Goal: Transaction & Acquisition: Download file/media

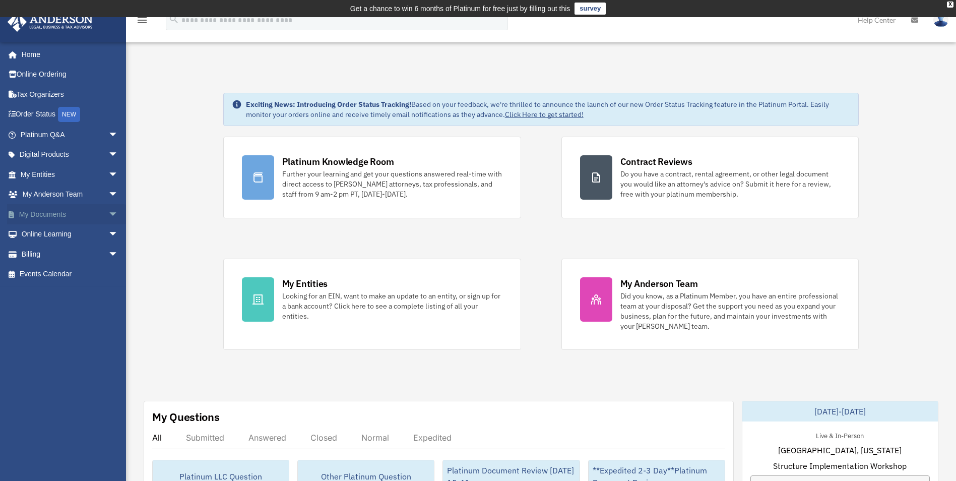
click at [108, 213] on span "arrow_drop_down" at bounding box center [118, 214] width 20 height 21
click at [70, 239] on link "Box" at bounding box center [73, 234] width 119 height 20
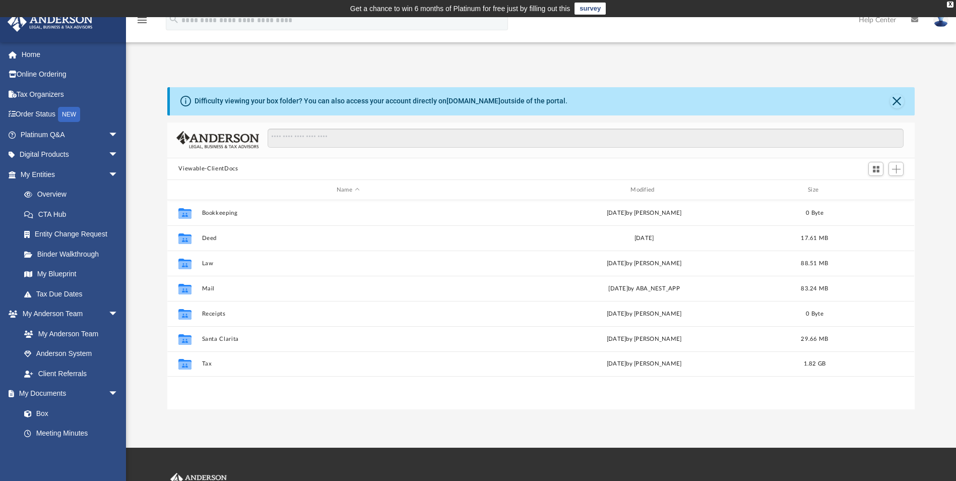
scroll to position [222, 740]
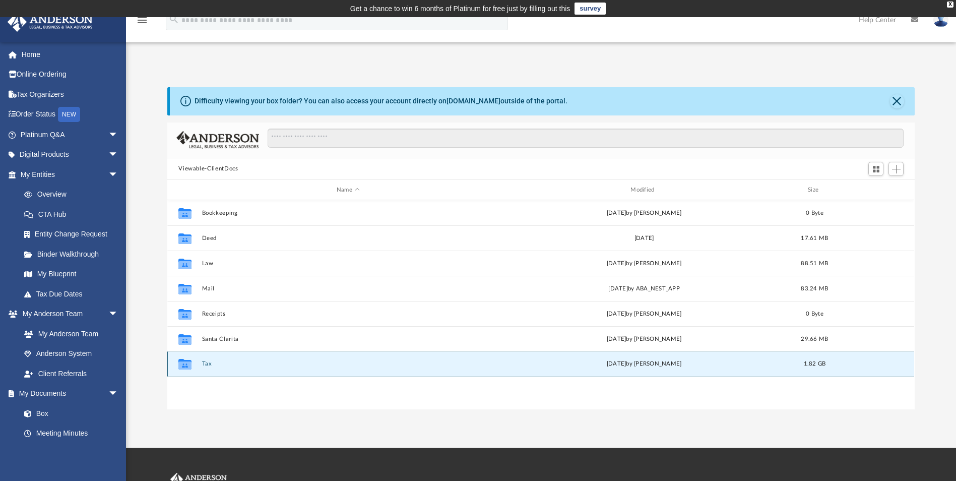
click at [206, 362] on button "Tax" at bounding box center [348, 364] width 292 height 7
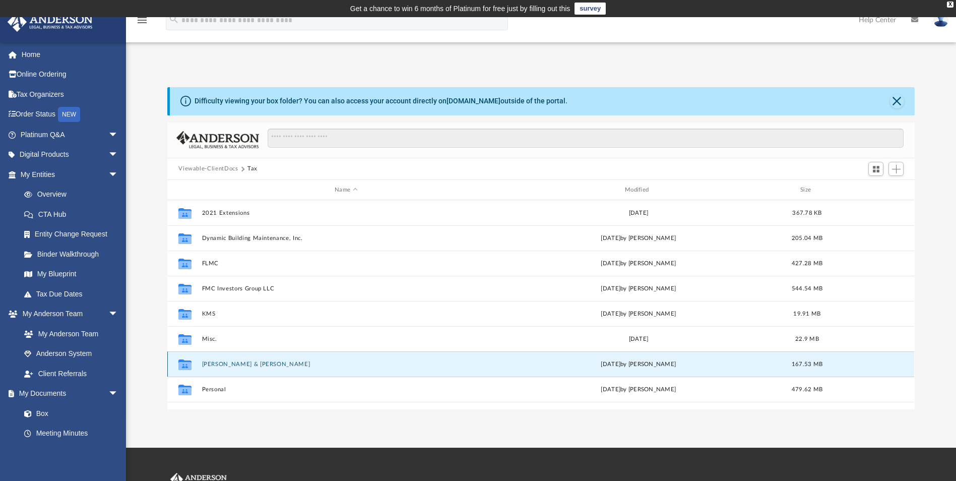
click at [206, 362] on button "[PERSON_NAME] & [PERSON_NAME]" at bounding box center [346, 364] width 288 height 7
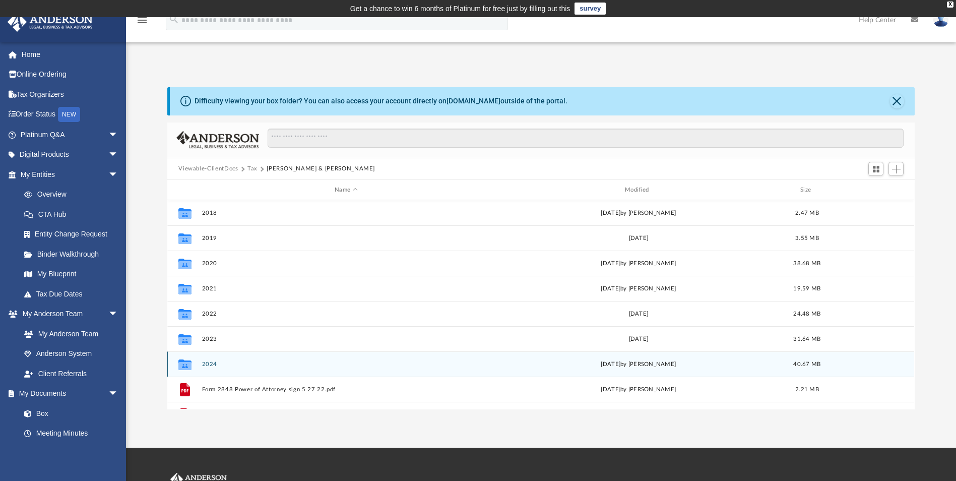
click at [206, 362] on button "2024" at bounding box center [346, 364] width 288 height 7
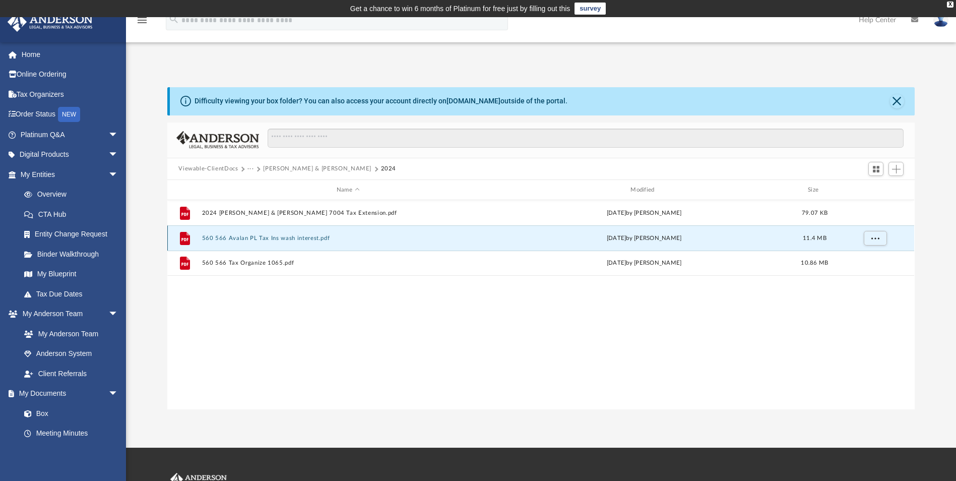
click at [268, 240] on button "560 566 Avalan PL Tax Ins wash interest.pdf" at bounding box center [348, 238] width 292 height 7
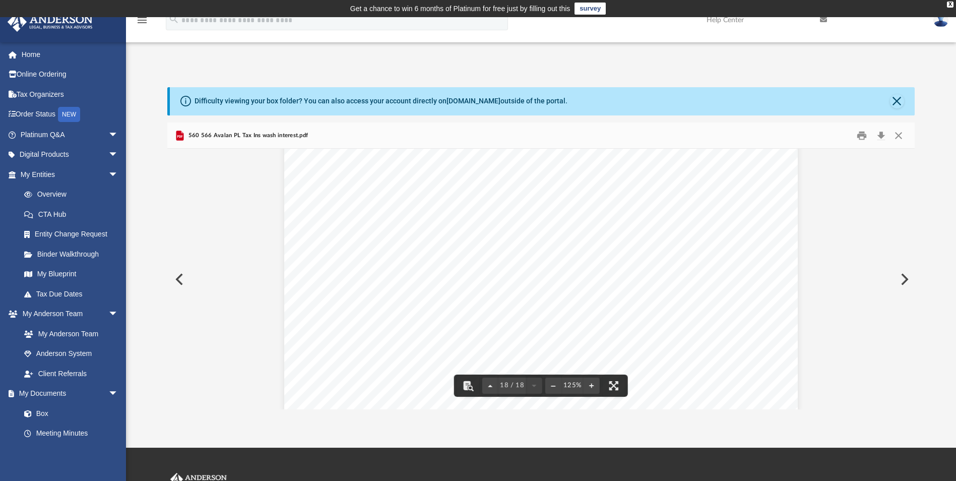
scroll to position [12026, 0]
click at [898, 99] on button "Close" at bounding box center [897, 101] width 14 height 14
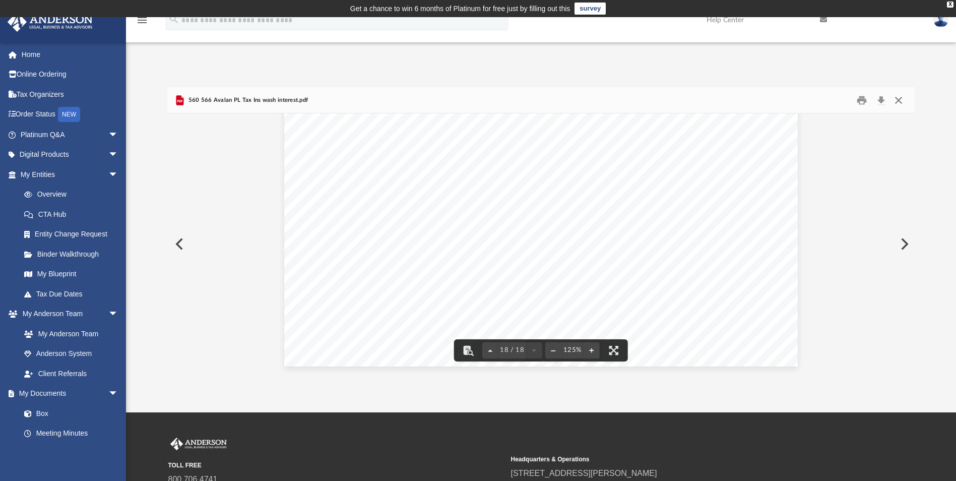
click at [901, 100] on button "Close" at bounding box center [898, 100] width 18 height 16
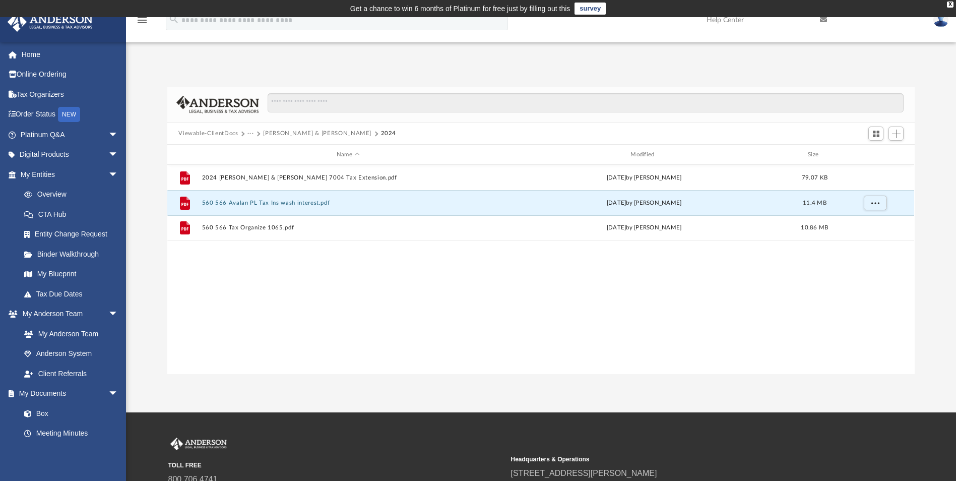
click at [277, 135] on button "[PERSON_NAME] & [PERSON_NAME]" at bounding box center [317, 133] width 108 height 9
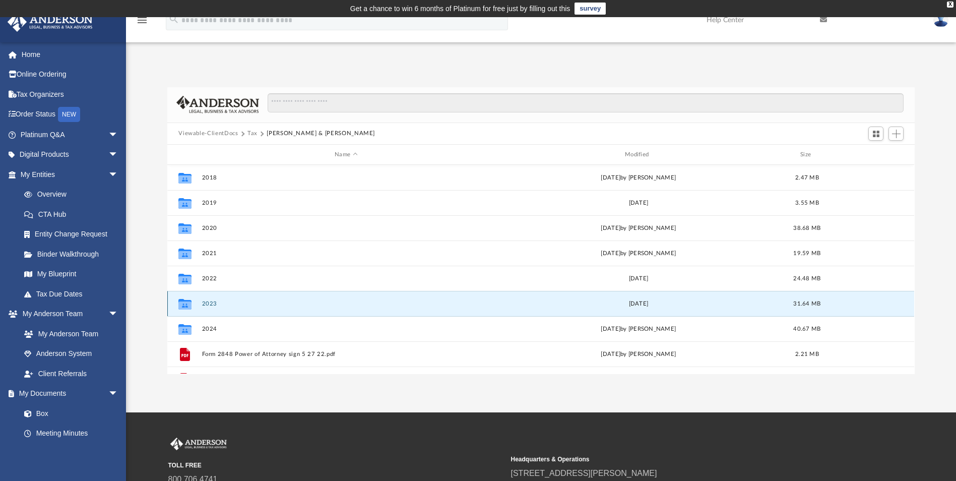
click at [207, 306] on button "2023" at bounding box center [346, 303] width 288 height 7
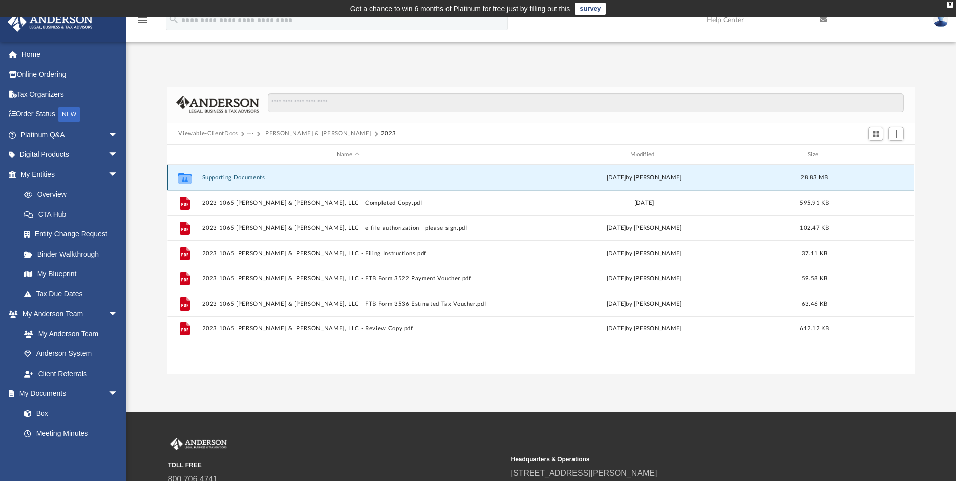
click at [245, 174] on button "Supporting Documents" at bounding box center [348, 177] width 292 height 7
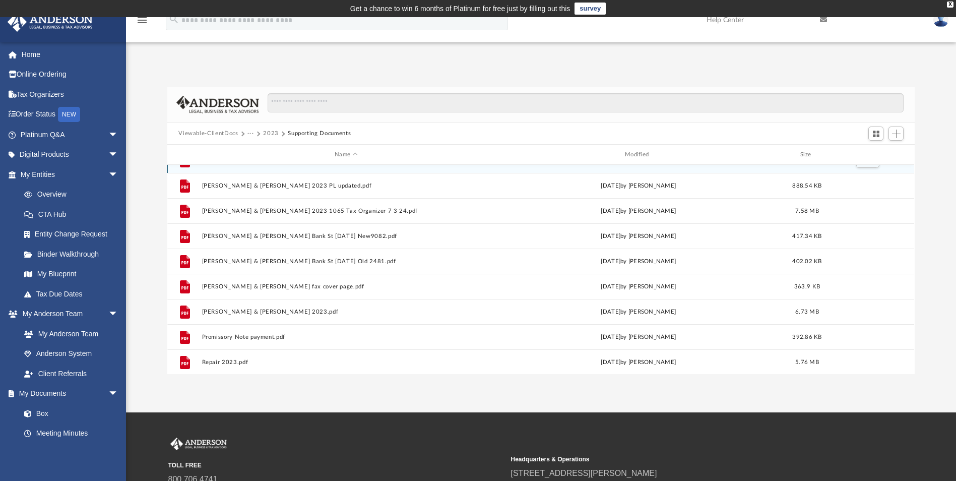
scroll to position [101, 0]
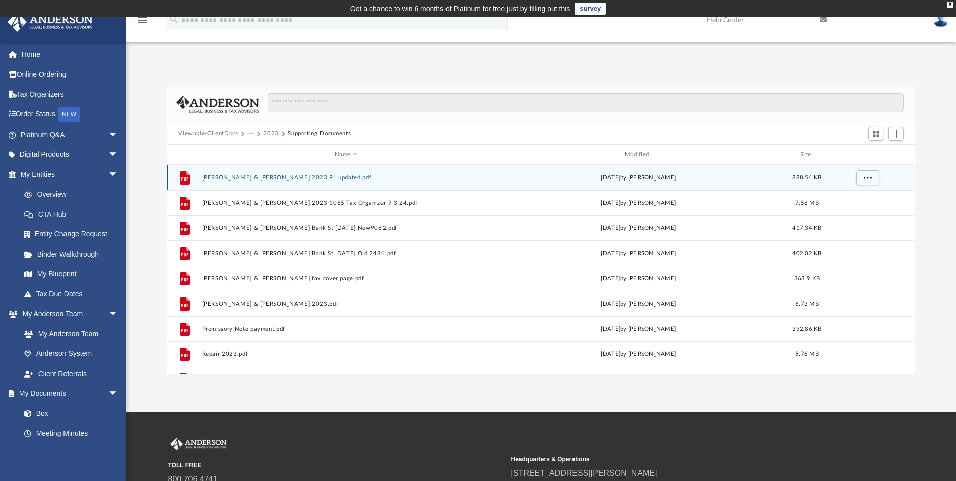
click at [271, 181] on div "File [PERSON_NAME] & [PERSON_NAME] 2023 PL updated.pdf [DATE] by [PERSON_NAME] …" at bounding box center [540, 177] width 747 height 25
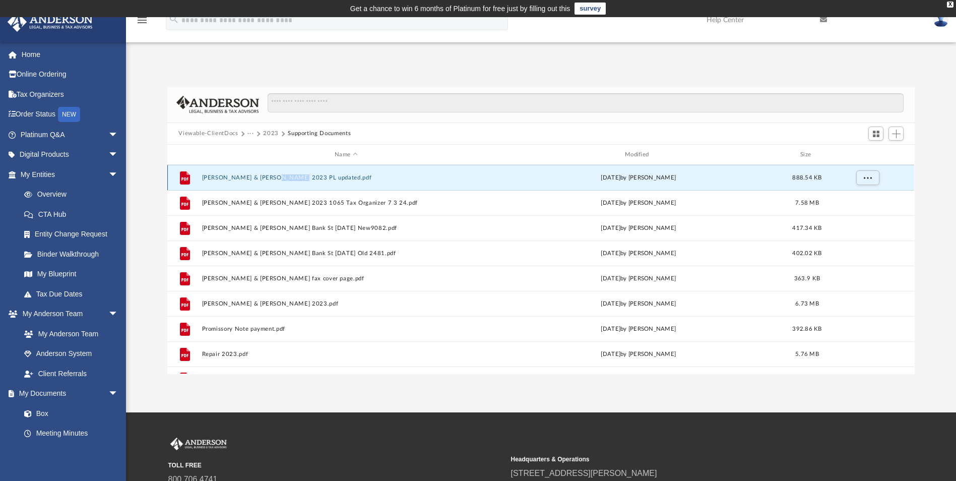
click at [271, 181] on div "File [PERSON_NAME] & [PERSON_NAME] 2023 PL updated.pdf [DATE] by [PERSON_NAME] …" at bounding box center [540, 177] width 747 height 25
drag, startPoint x: 271, startPoint y: 181, endPoint x: 240, endPoint y: 177, distance: 31.0
click at [240, 177] on button "[PERSON_NAME] & [PERSON_NAME] 2023 PL updated.pdf" at bounding box center [346, 177] width 288 height 7
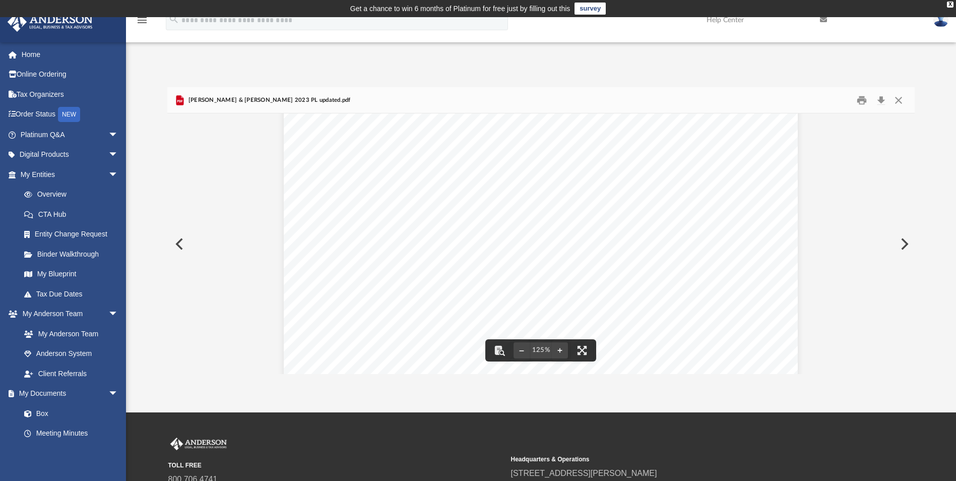
scroll to position [0, 0]
click at [900, 101] on button "Close" at bounding box center [898, 100] width 18 height 16
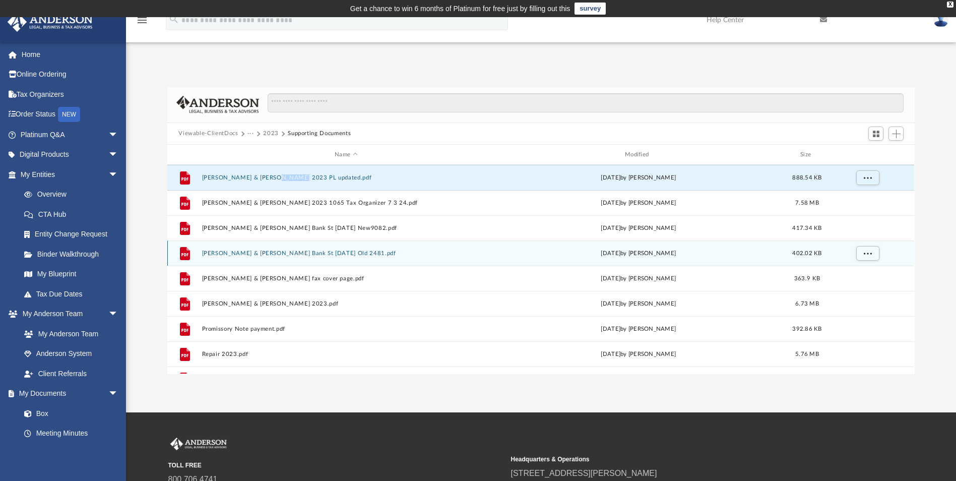
scroll to position [119, 0]
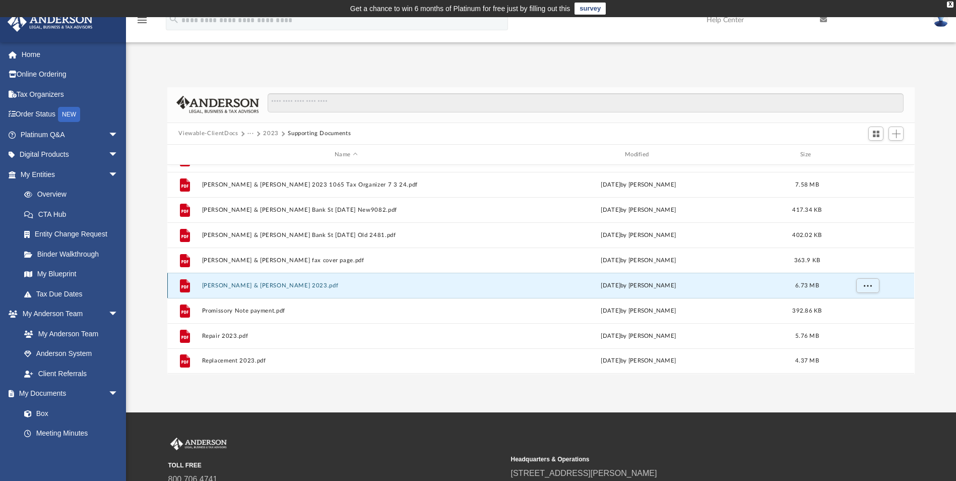
click at [249, 286] on button "[PERSON_NAME] & [PERSON_NAME] 2023.pdf" at bounding box center [346, 285] width 288 height 7
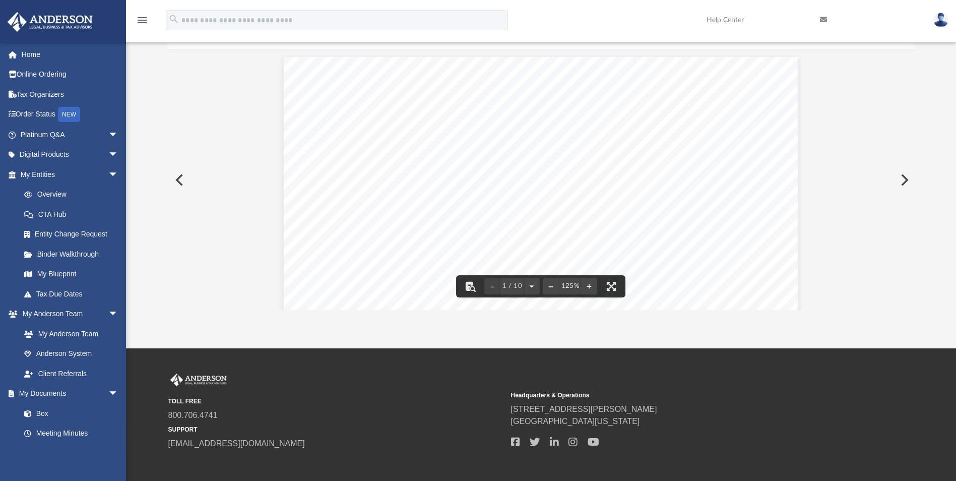
scroll to position [0, 0]
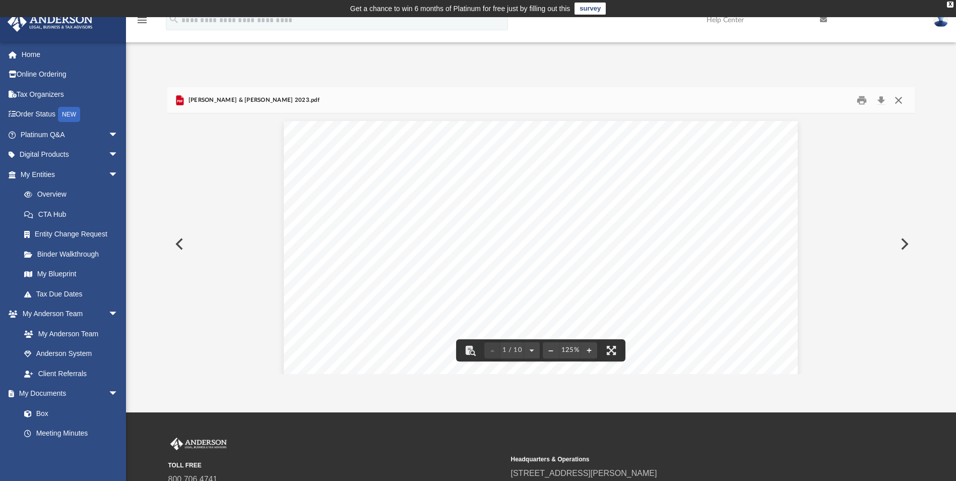
click at [896, 98] on button "Close" at bounding box center [898, 100] width 18 height 16
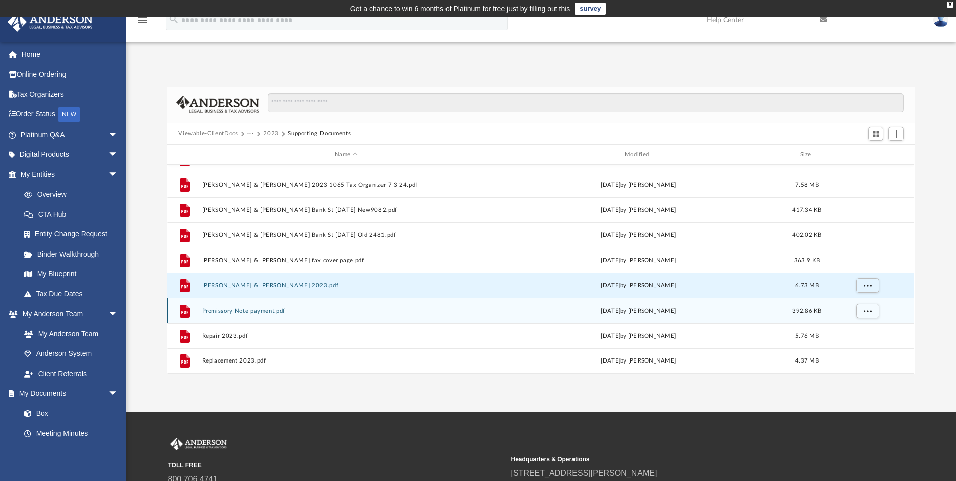
click at [236, 307] on button "Promissory Note payment.pdf" at bounding box center [346, 310] width 288 height 7
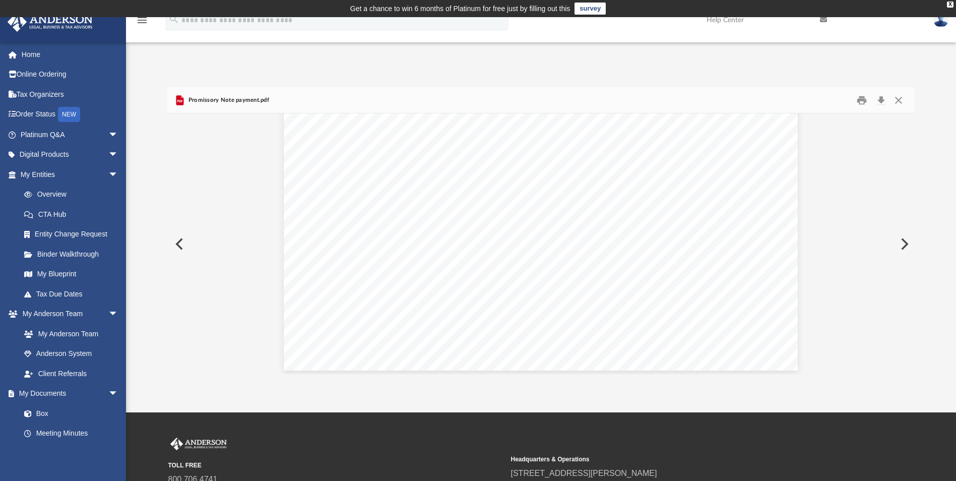
scroll to position [420, 0]
click at [898, 100] on button "Close" at bounding box center [898, 100] width 18 height 16
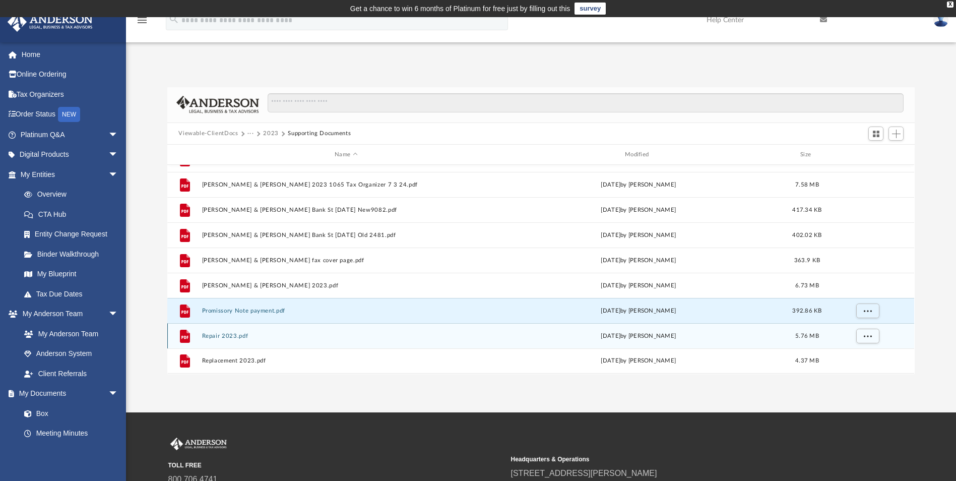
click at [212, 333] on button "Repair 2023.pdf" at bounding box center [346, 336] width 288 height 7
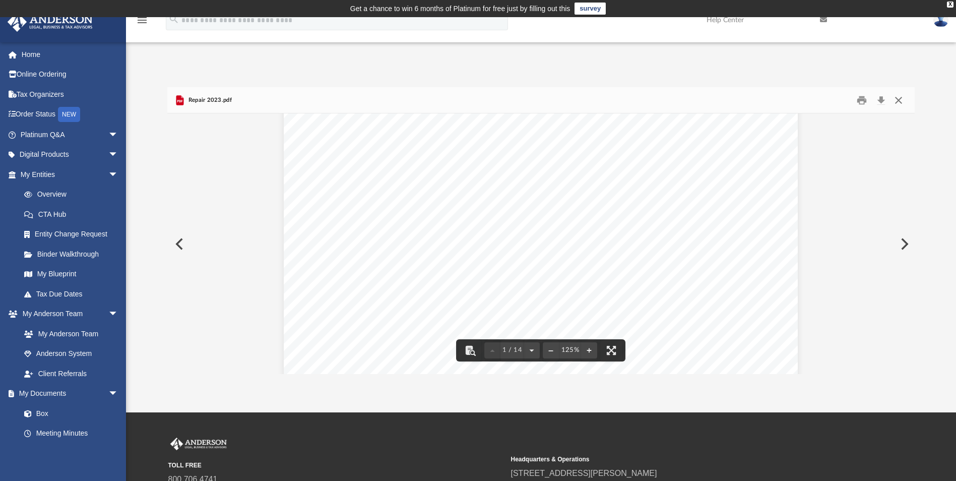
scroll to position [0, 0]
click at [896, 100] on button "Close" at bounding box center [898, 100] width 18 height 16
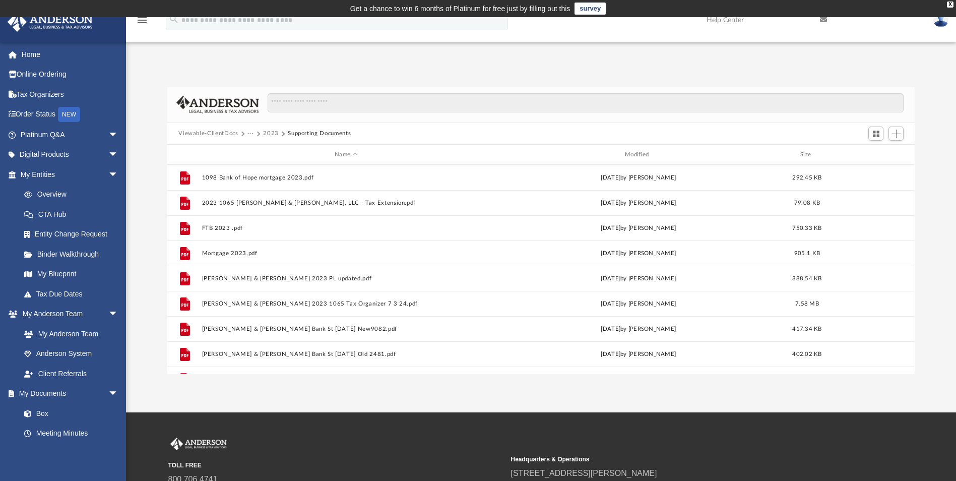
click at [258, 133] on span at bounding box center [257, 133] width 5 height 5
click at [221, 133] on button "Viewable-ClientDocs" at bounding box center [207, 133] width 59 height 9
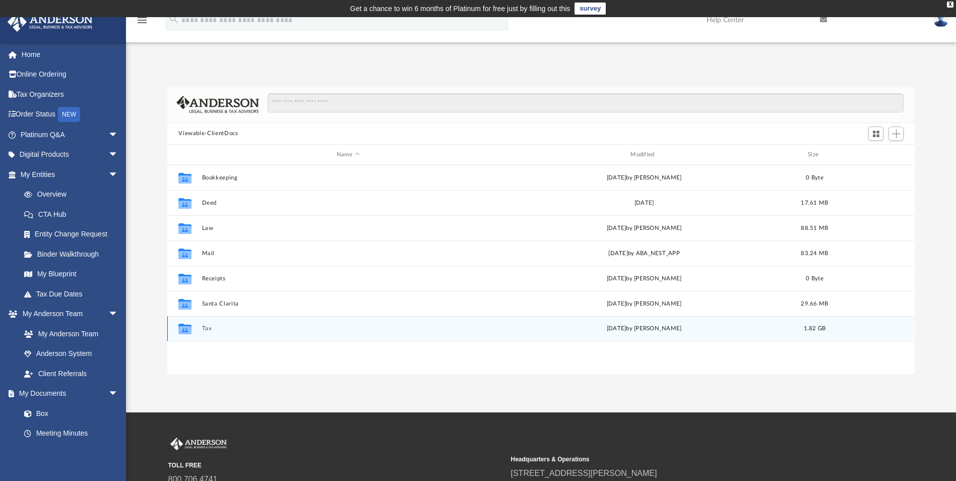
click at [206, 330] on button "Tax" at bounding box center [348, 329] width 292 height 7
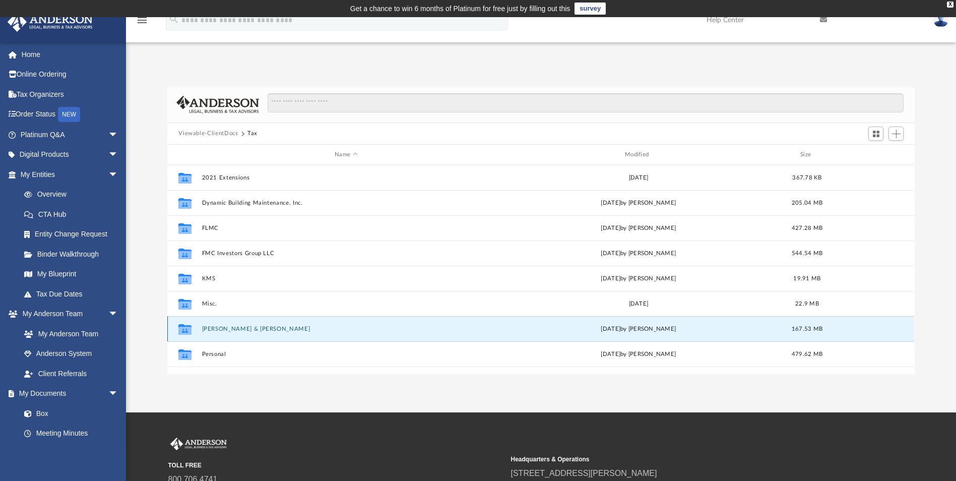
click at [206, 330] on button "[PERSON_NAME] & [PERSON_NAME]" at bounding box center [346, 329] width 288 height 7
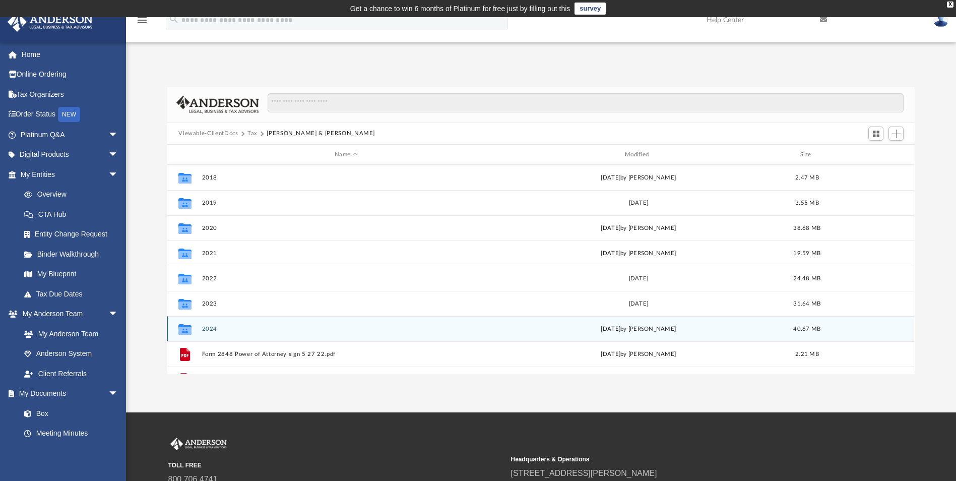
click at [206, 330] on button "2024" at bounding box center [346, 329] width 288 height 7
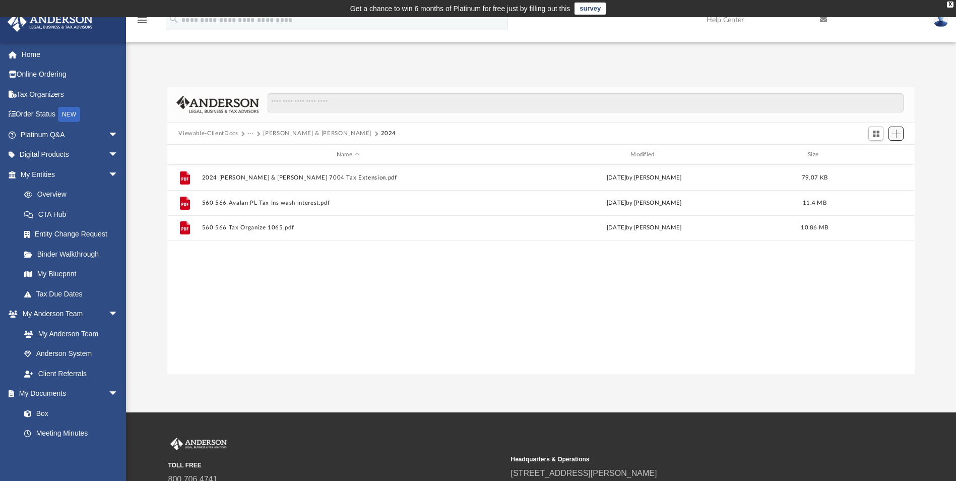
click at [895, 134] on span "Add" at bounding box center [896, 134] width 9 height 9
click at [875, 154] on li "Upload" at bounding box center [882, 154] width 32 height 11
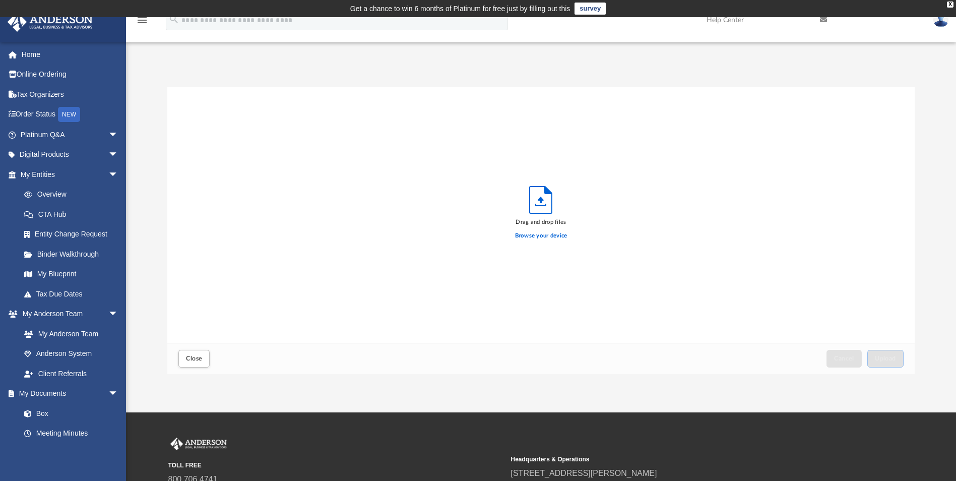
scroll to position [248, 740]
click at [543, 236] on label "Browse your device" at bounding box center [541, 235] width 52 height 9
click at [0, 0] on input "Browse your device" at bounding box center [0, 0] width 0 height 0
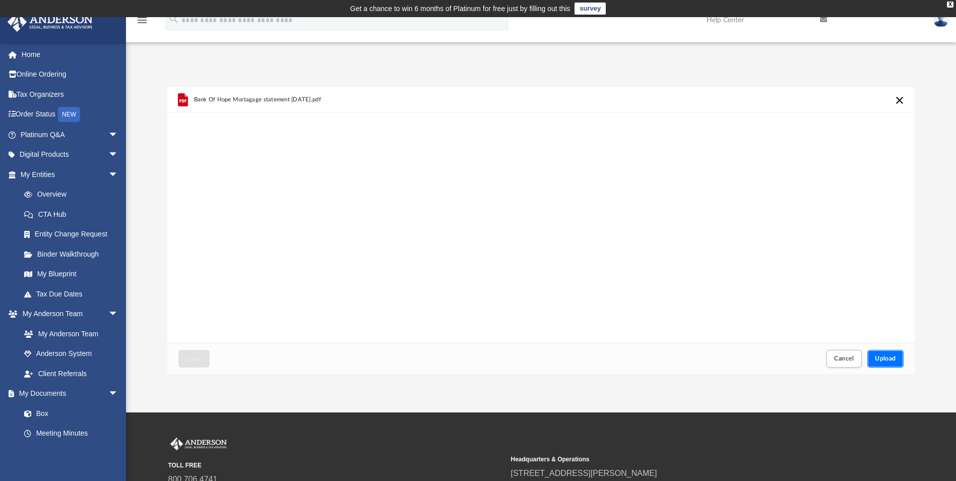
click at [879, 359] on span "Upload" at bounding box center [885, 358] width 21 height 6
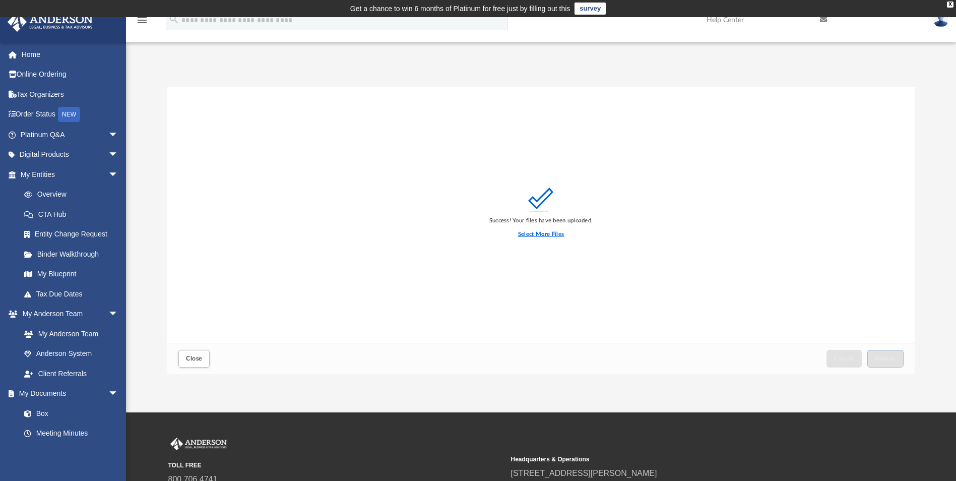
click at [535, 232] on label "Select More Files" at bounding box center [541, 234] width 46 height 9
click at [0, 0] on input "Select More Files" at bounding box center [0, 0] width 0 height 0
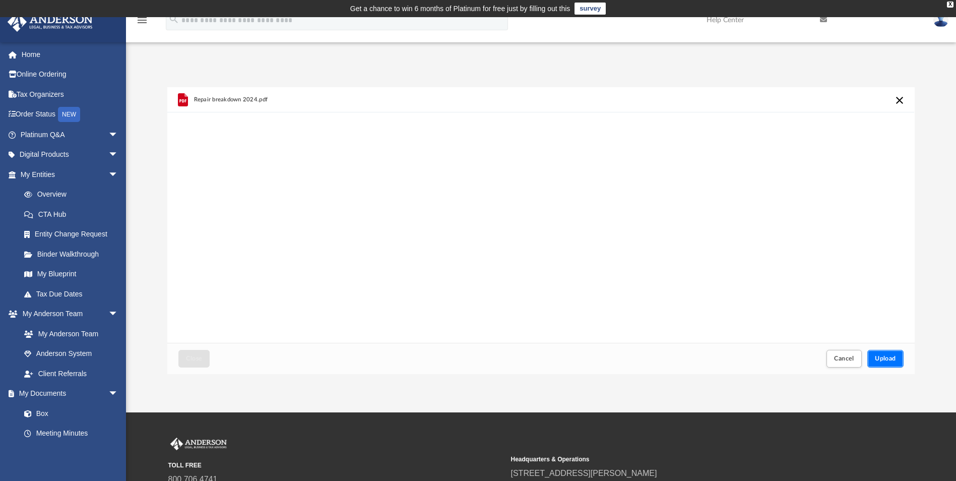
click at [892, 355] on span "Upload" at bounding box center [885, 358] width 21 height 6
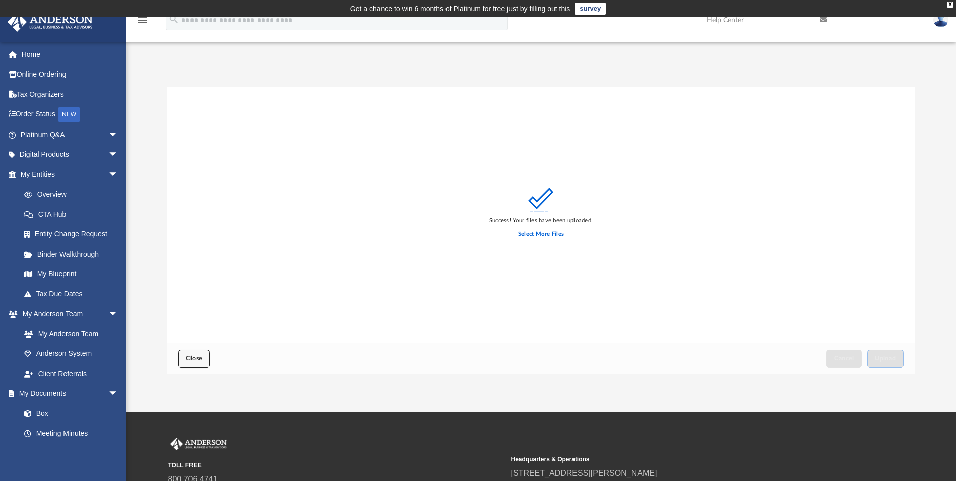
click at [194, 359] on span "Close" at bounding box center [194, 358] width 16 height 6
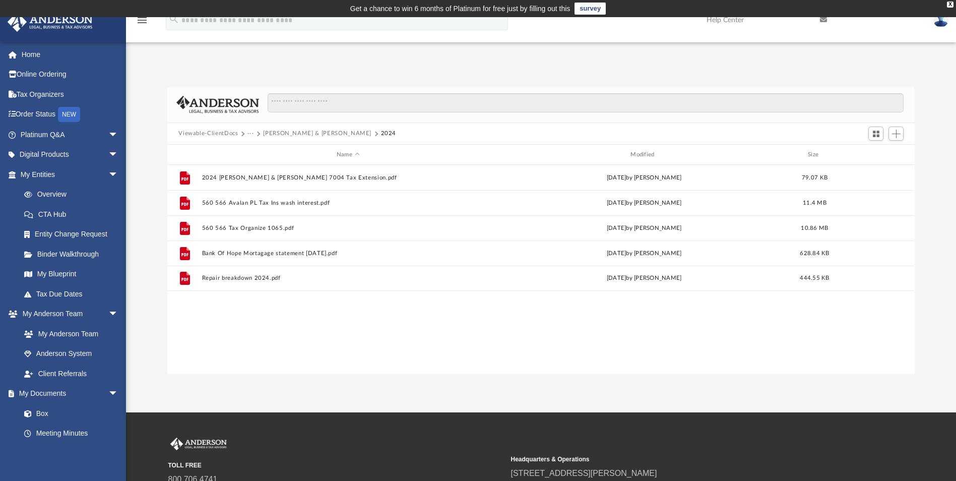
click at [381, 135] on button "2024" at bounding box center [389, 133] width 16 height 9
click at [283, 134] on button "[PERSON_NAME] & [PERSON_NAME]" at bounding box center [317, 133] width 108 height 9
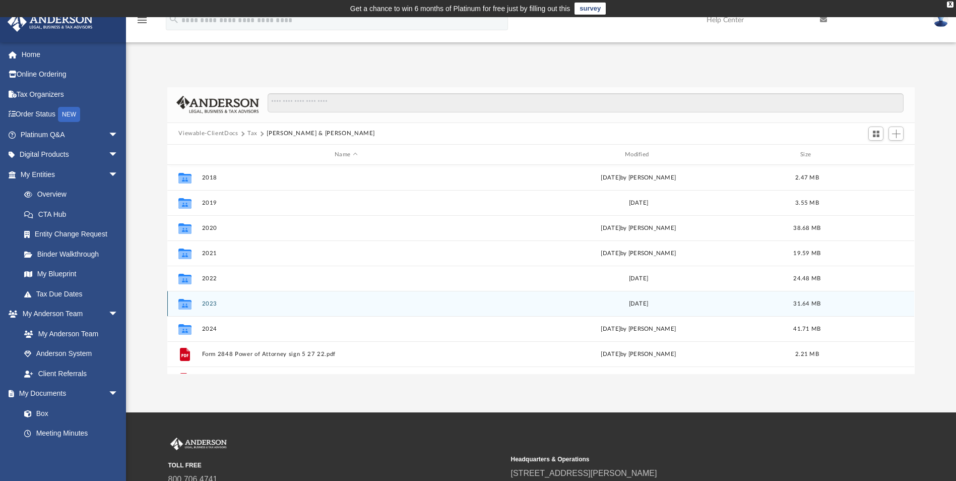
click at [207, 305] on button "2023" at bounding box center [346, 303] width 288 height 7
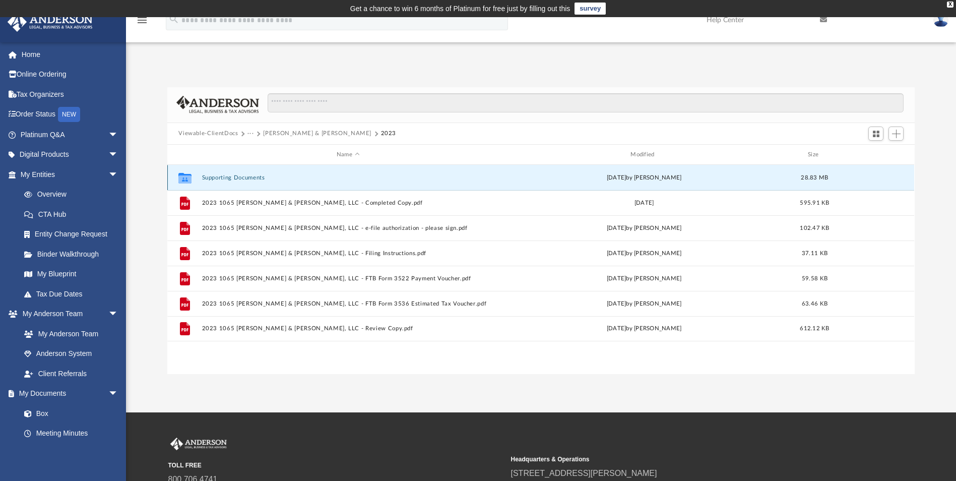
click at [243, 177] on button "Supporting Documents" at bounding box center [348, 177] width 292 height 7
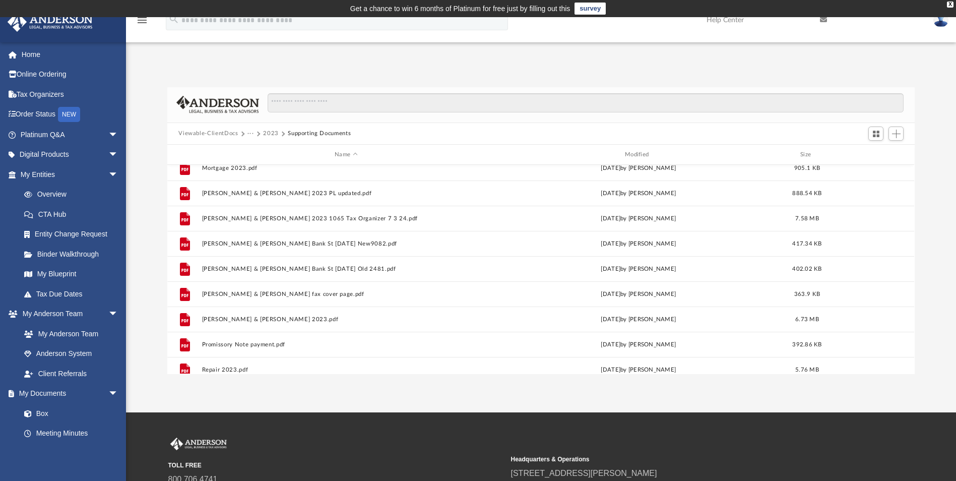
scroll to position [101, 0]
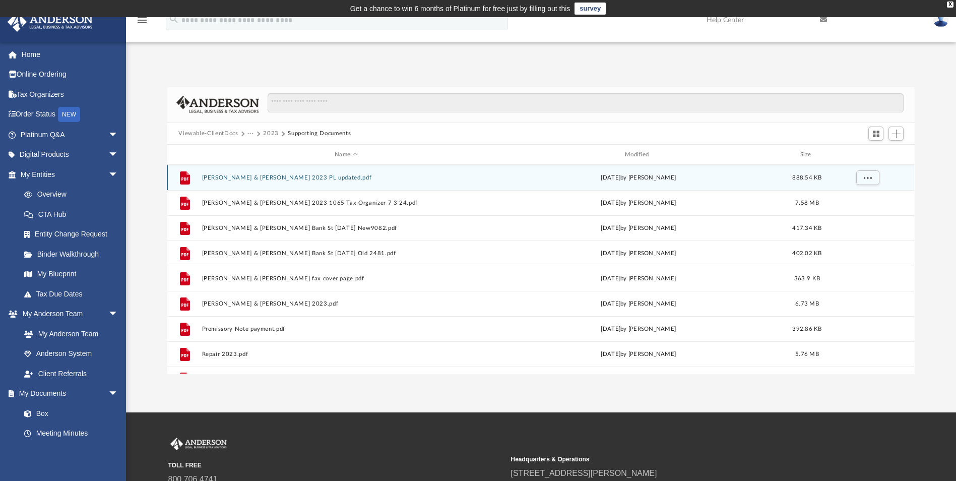
click at [253, 178] on button "[PERSON_NAME] & [PERSON_NAME] 2023 PL updated.pdf" at bounding box center [346, 177] width 288 height 7
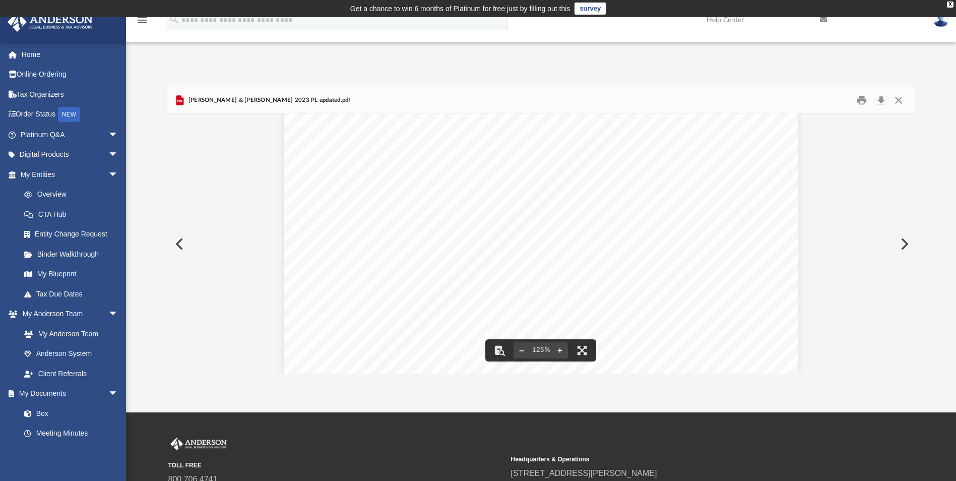
scroll to position [0, 0]
click at [898, 99] on button "Close" at bounding box center [898, 100] width 18 height 16
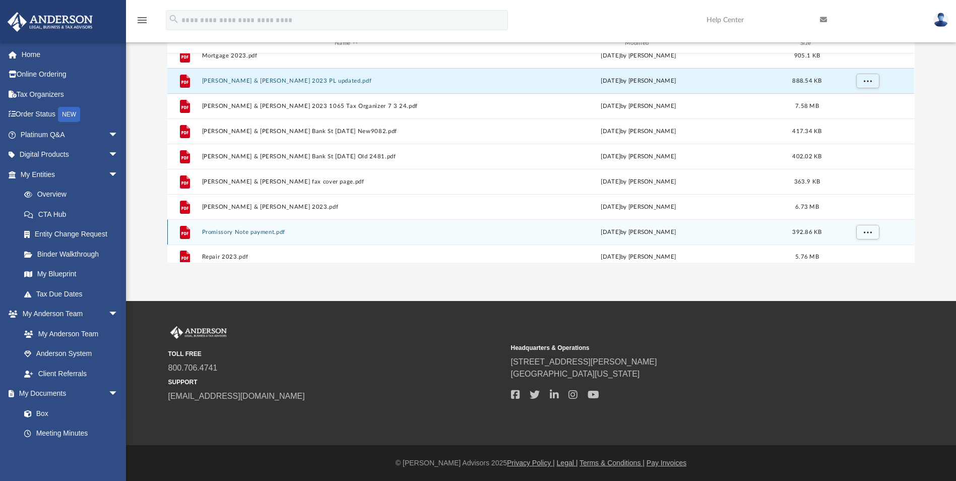
scroll to position [69, 0]
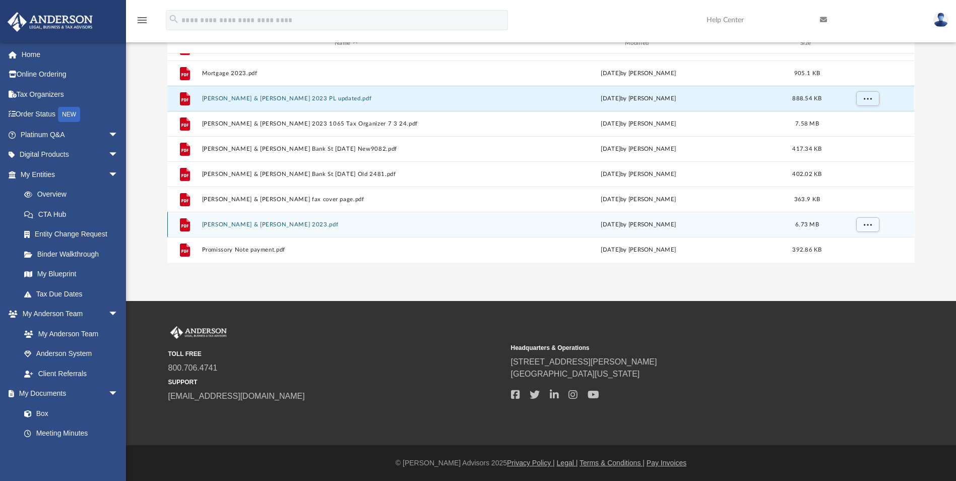
click at [244, 223] on button "[PERSON_NAME] & [PERSON_NAME] 2023.pdf" at bounding box center [346, 224] width 288 height 7
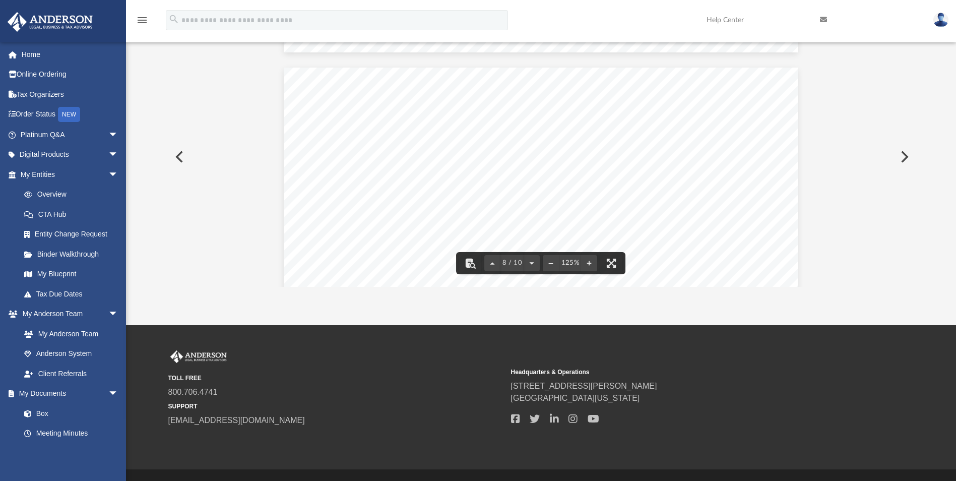
scroll to position [0, 0]
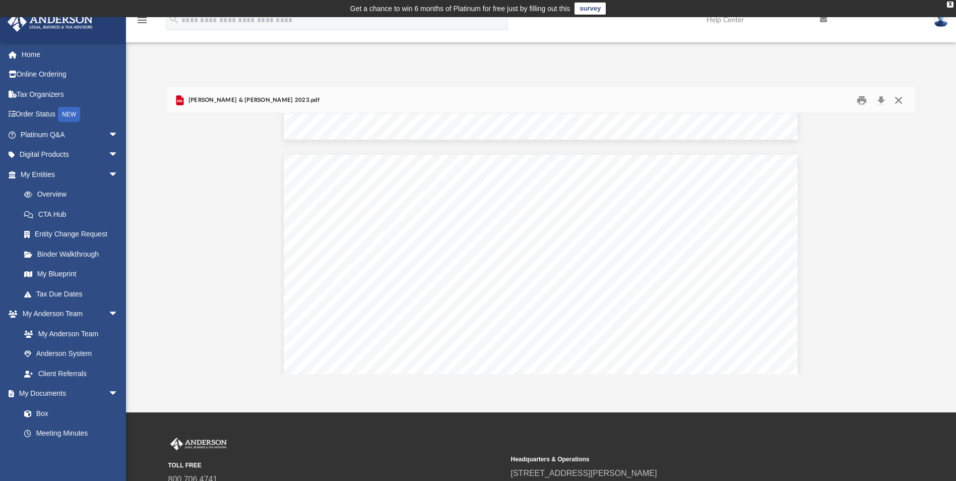
click at [899, 99] on button "Close" at bounding box center [898, 100] width 18 height 16
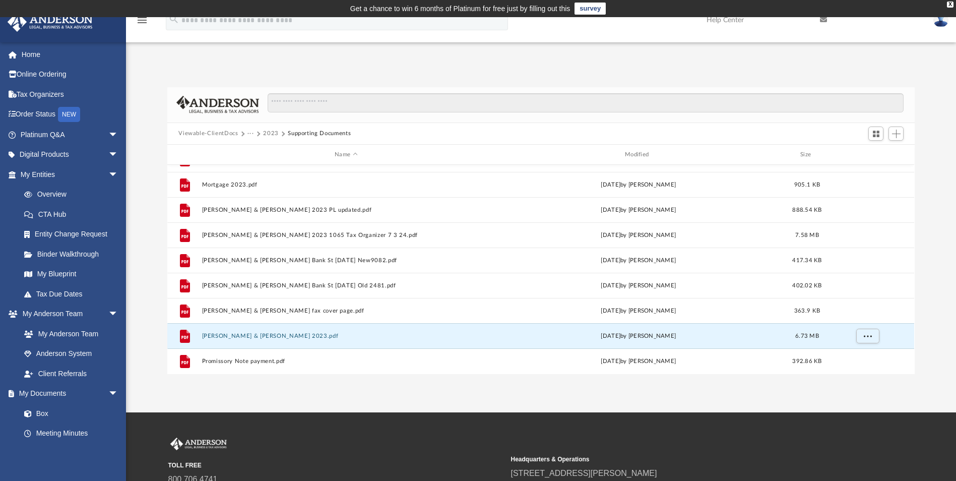
click at [219, 135] on button "Viewable-ClientDocs" at bounding box center [207, 133] width 59 height 9
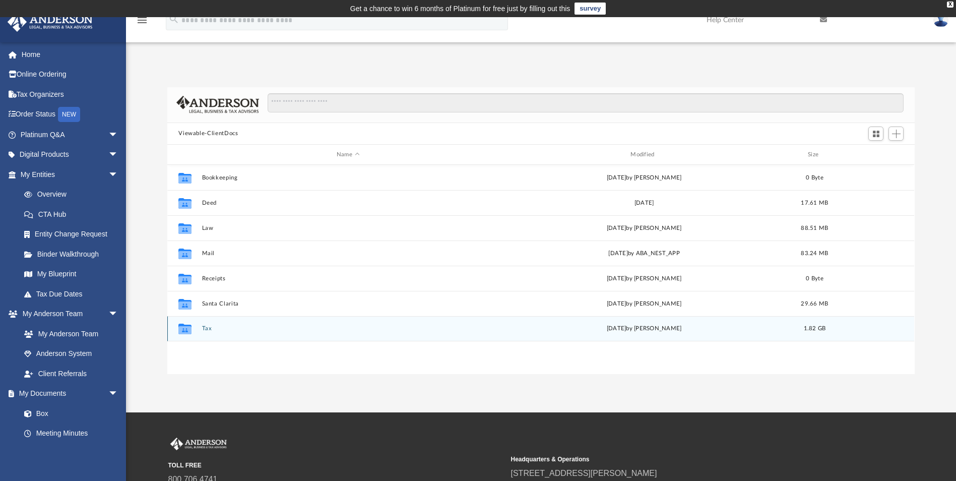
click at [208, 330] on button "Tax" at bounding box center [348, 329] width 292 height 7
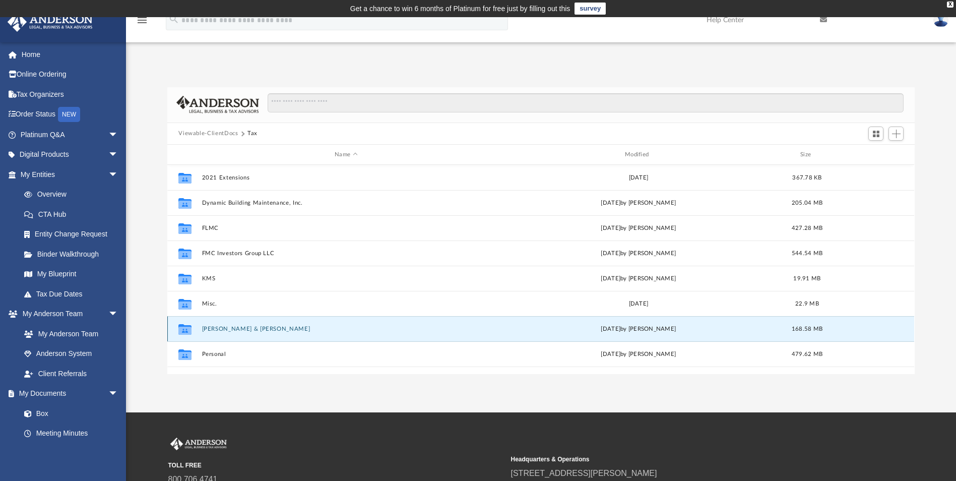
click at [208, 330] on button "[PERSON_NAME] & [PERSON_NAME]" at bounding box center [346, 329] width 288 height 7
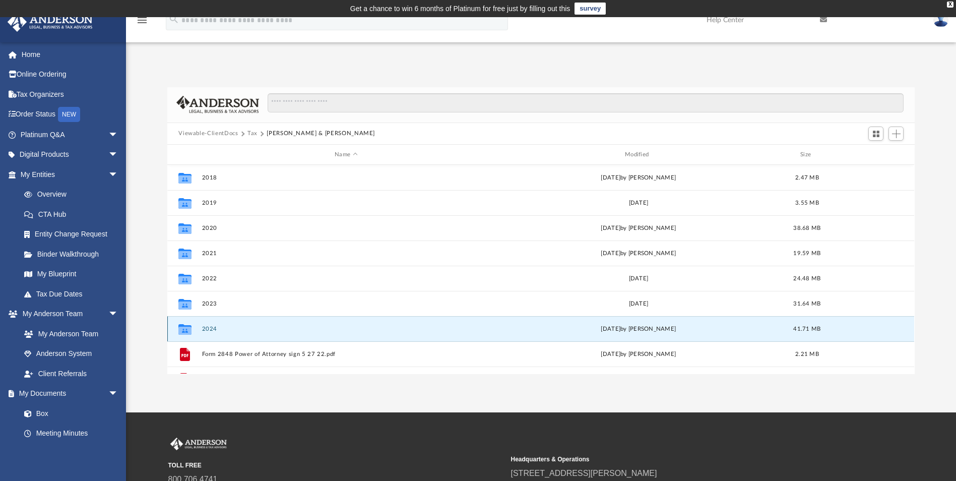
click at [208, 330] on button "2024" at bounding box center [346, 329] width 288 height 7
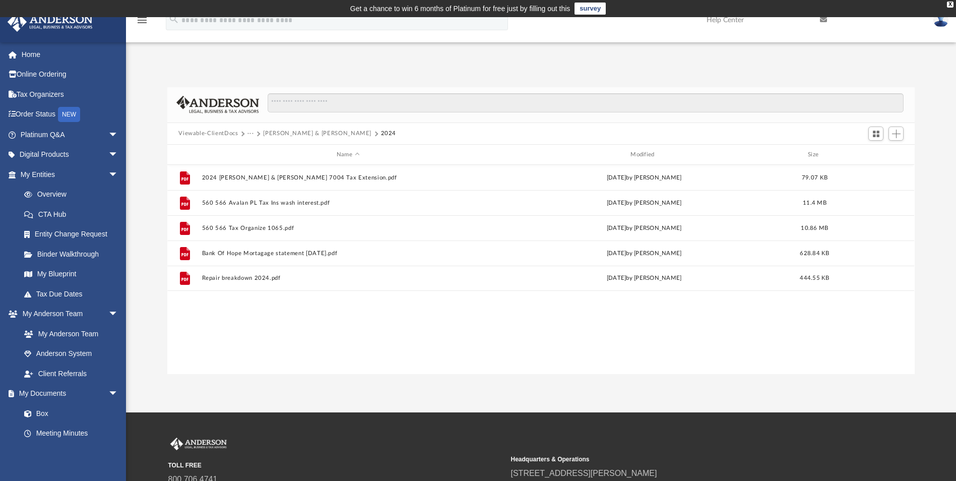
click at [279, 131] on button "[PERSON_NAME] & [PERSON_NAME]" at bounding box center [317, 133] width 108 height 9
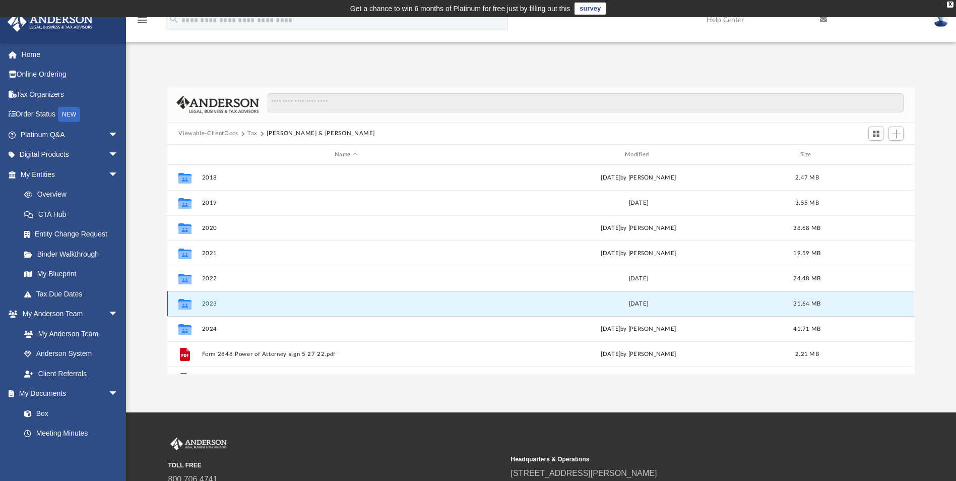
click at [211, 304] on button "2023" at bounding box center [346, 303] width 288 height 7
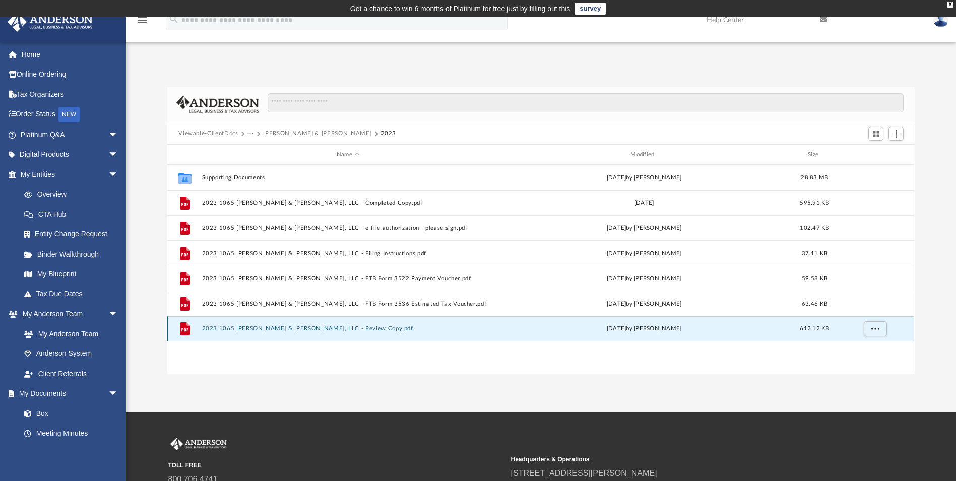
click at [244, 326] on button "2023 1065 [PERSON_NAME] & [PERSON_NAME], LLC - Review Copy.pdf" at bounding box center [348, 329] width 292 height 7
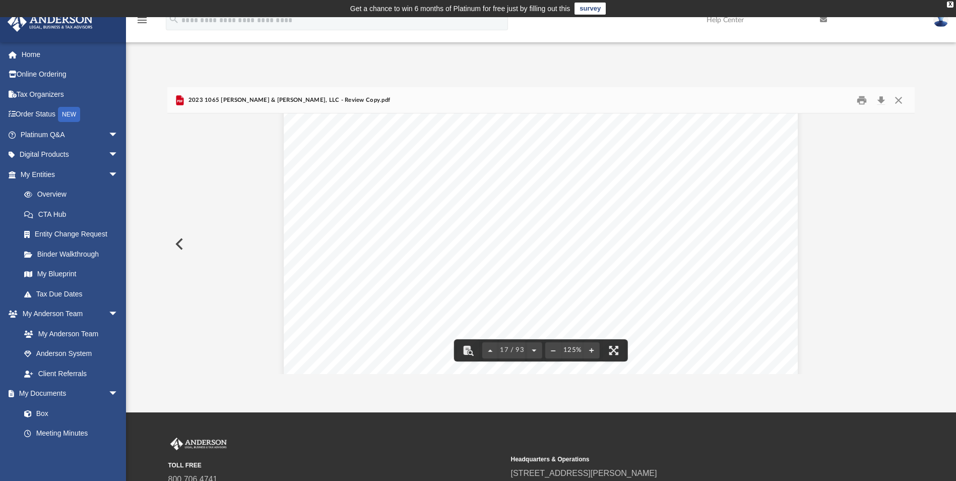
scroll to position [10935, 0]
click at [894, 98] on button "Close" at bounding box center [898, 100] width 18 height 16
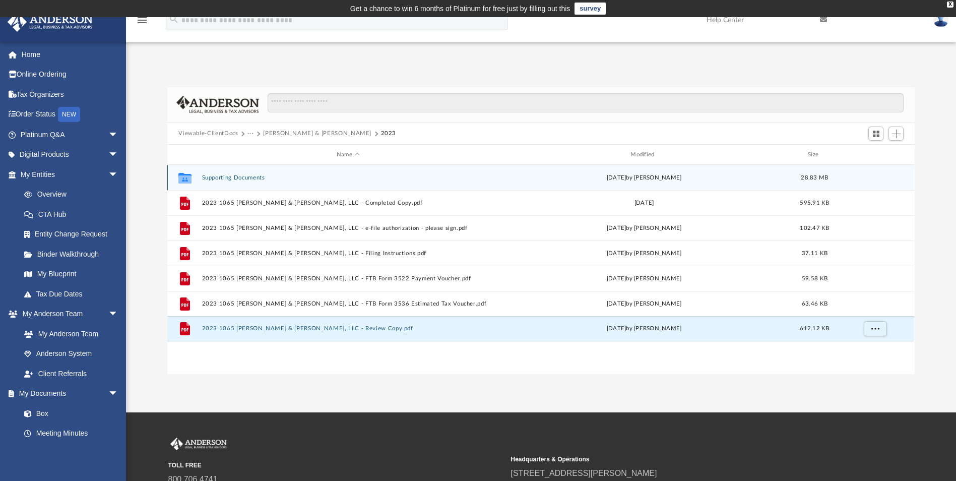
click at [248, 177] on button "Supporting Documents" at bounding box center [348, 177] width 292 height 7
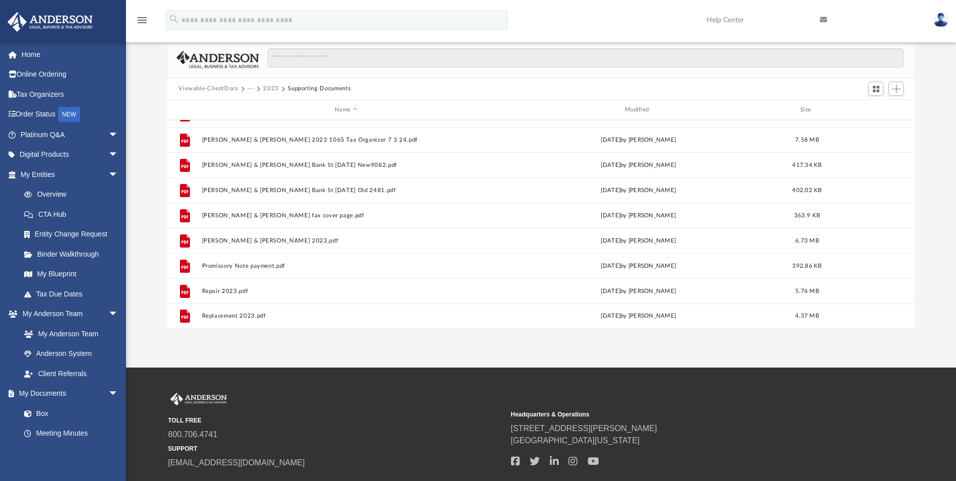
scroll to position [111, 0]
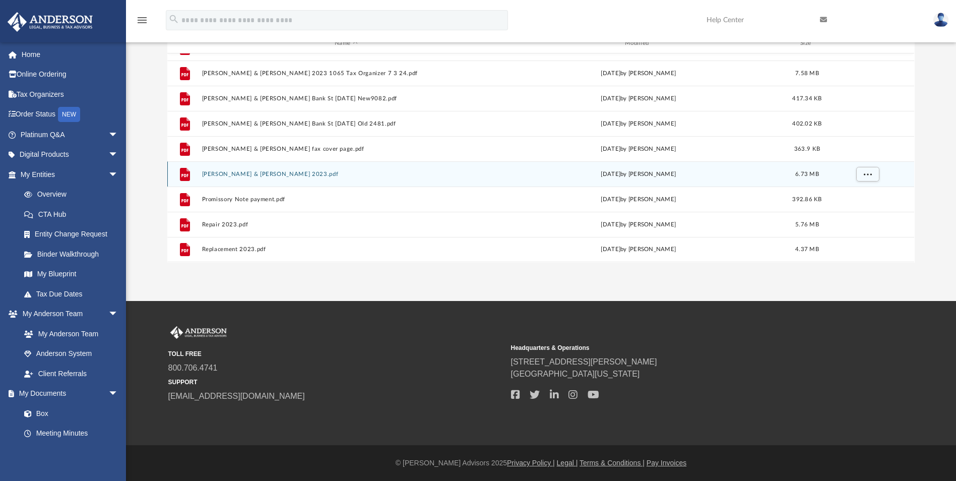
click at [223, 172] on button "[PERSON_NAME] & [PERSON_NAME] 2023.pdf" at bounding box center [346, 174] width 288 height 7
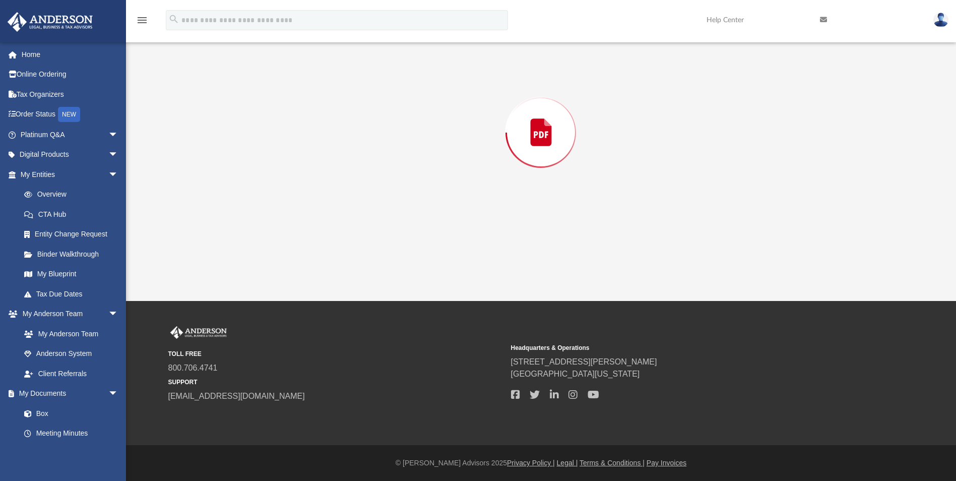
scroll to position [87, 0]
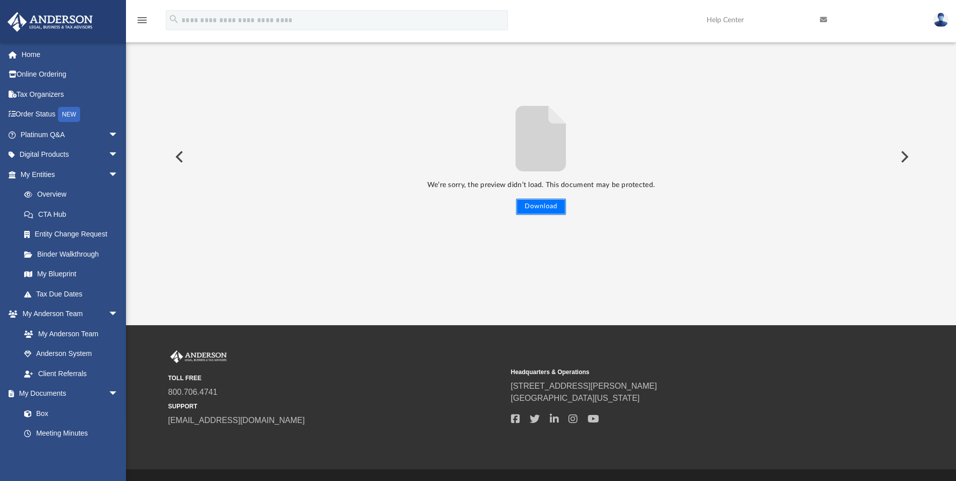
click at [539, 207] on button "Download" at bounding box center [541, 207] width 50 height 16
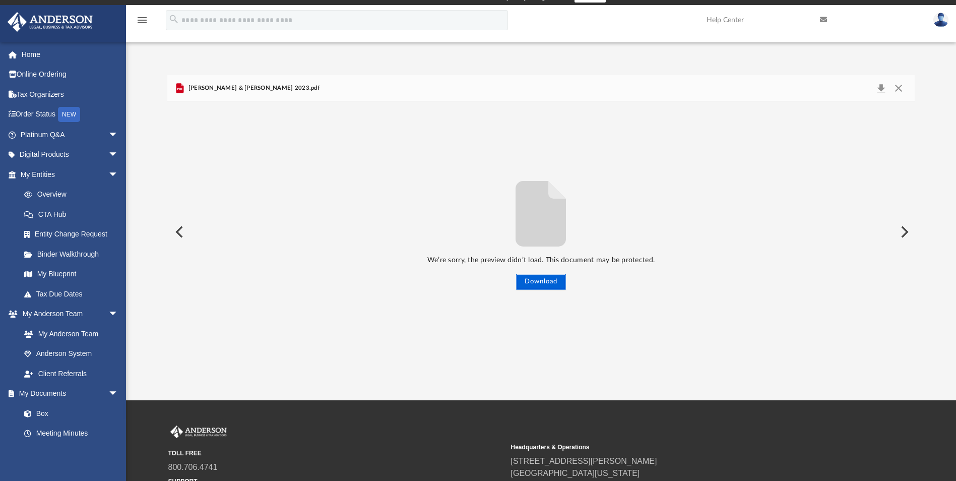
scroll to position [0, 0]
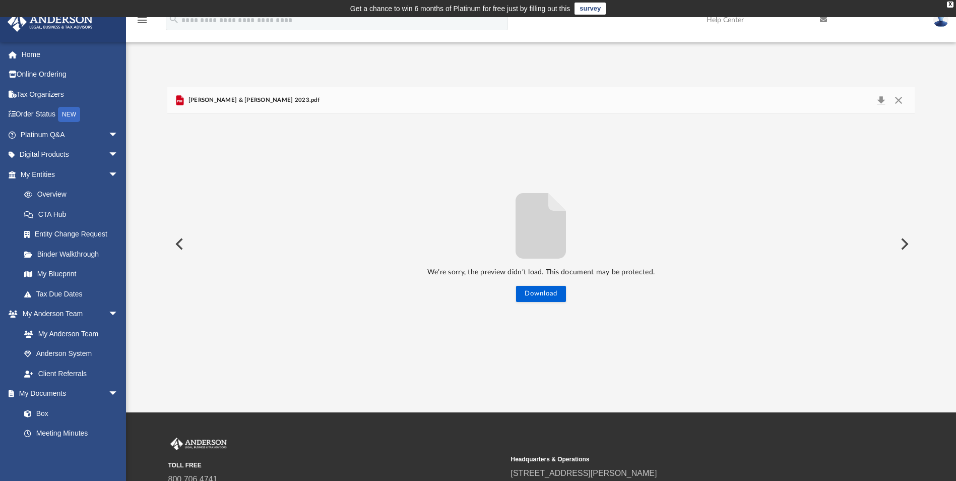
click at [177, 245] on button "Preview" at bounding box center [178, 244] width 22 height 28
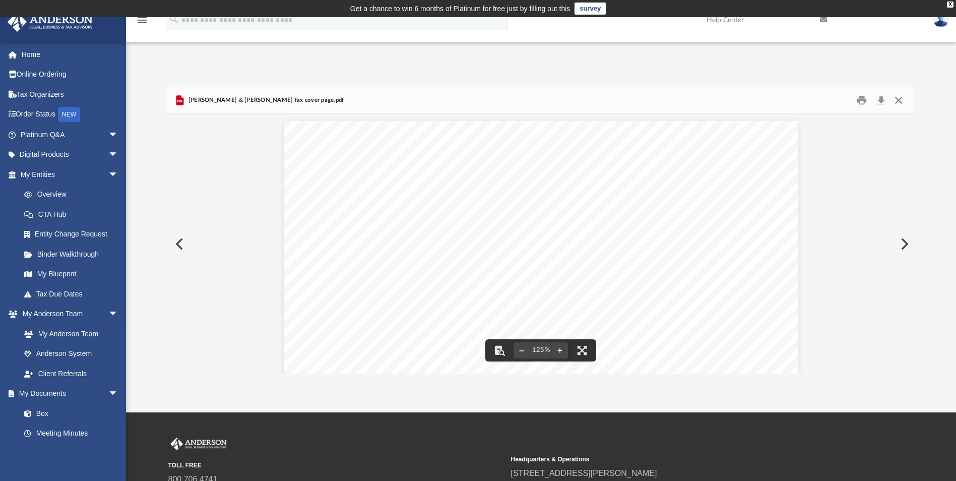
click at [896, 99] on button "Close" at bounding box center [898, 100] width 18 height 16
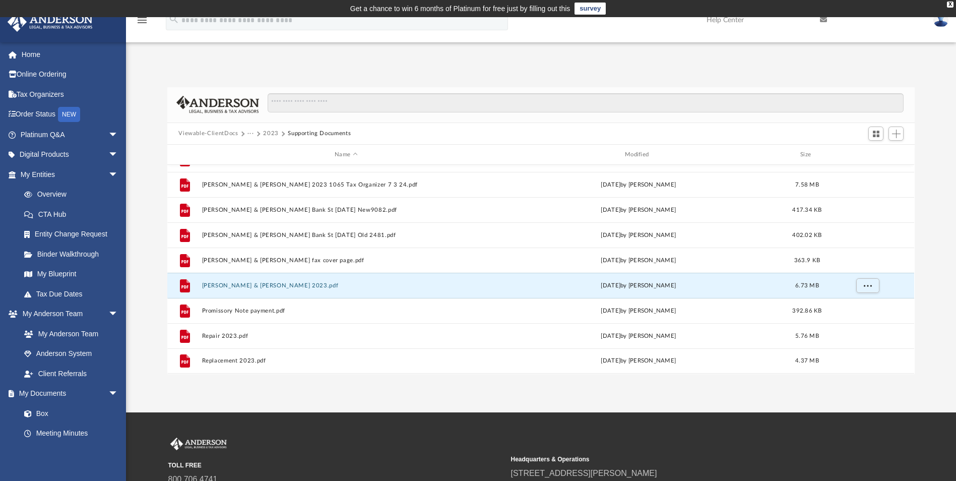
click at [232, 133] on button "Viewable-ClientDocs" at bounding box center [207, 133] width 59 height 9
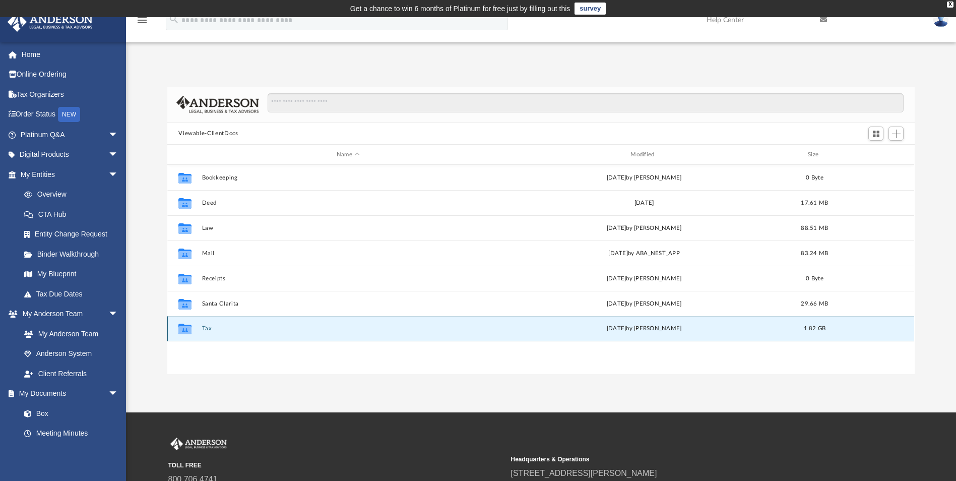
click at [207, 327] on button "Tax" at bounding box center [348, 329] width 292 height 7
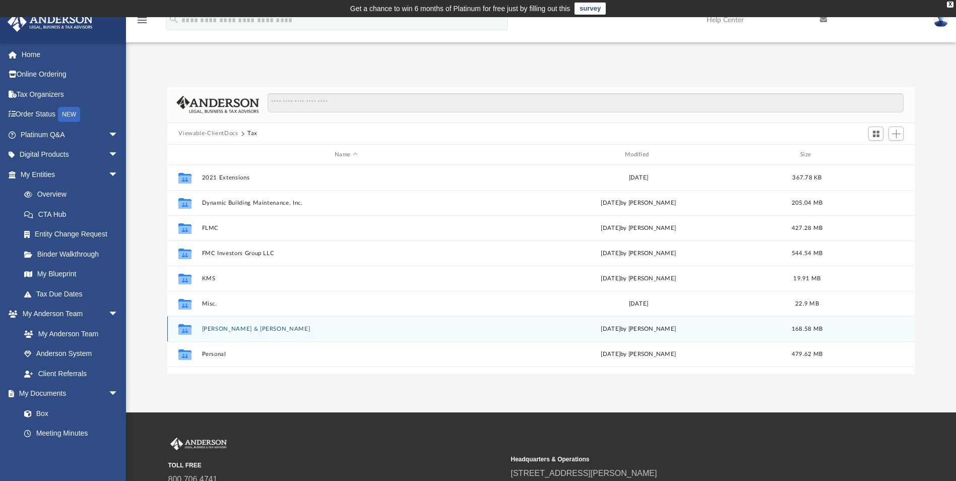
click at [207, 327] on button "[PERSON_NAME] & [PERSON_NAME]" at bounding box center [346, 329] width 288 height 7
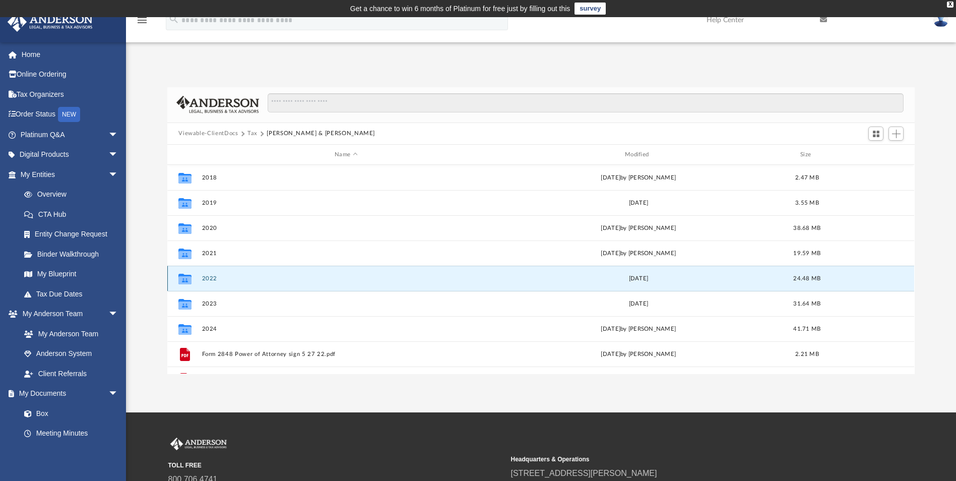
click at [208, 277] on button "2022" at bounding box center [346, 278] width 288 height 7
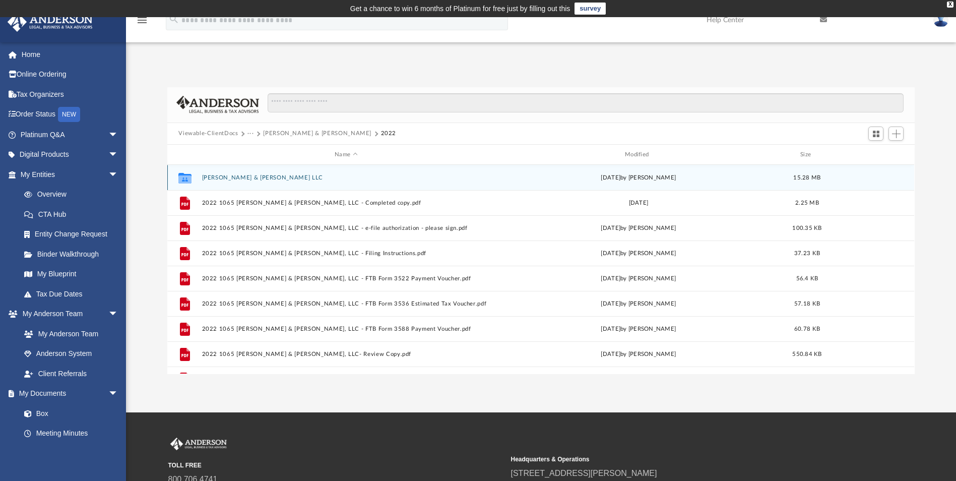
click at [228, 179] on button "[PERSON_NAME] & [PERSON_NAME] LLC" at bounding box center [346, 177] width 288 height 7
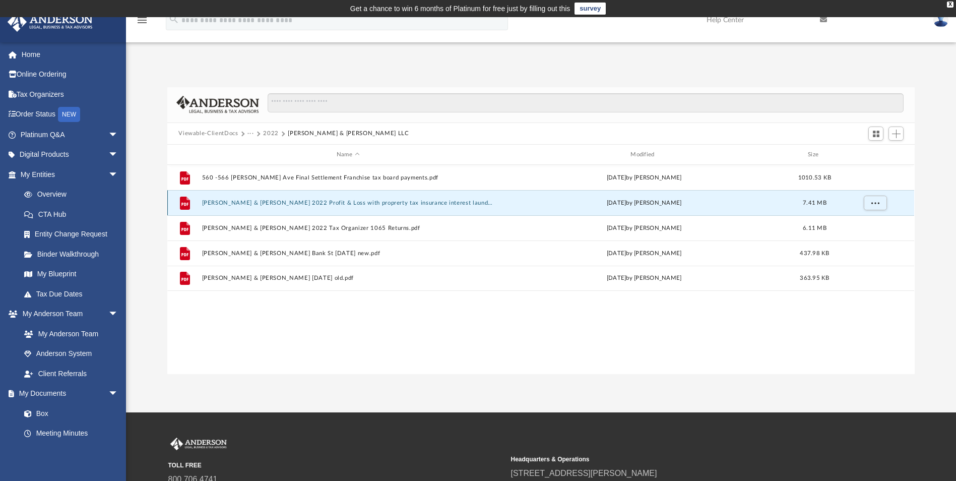
click at [294, 205] on button "[PERSON_NAME] & [PERSON_NAME] 2022 Profit & Loss with proprerty tax insurance i…" at bounding box center [348, 203] width 292 height 7
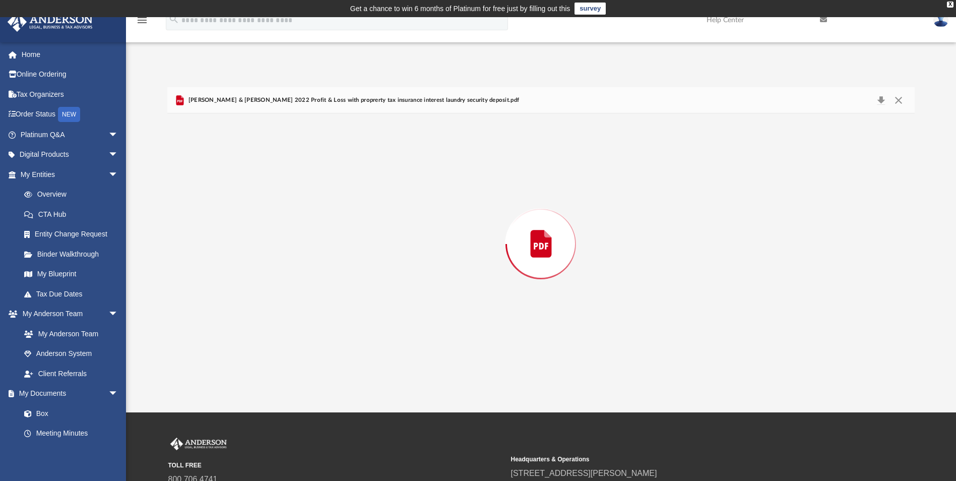
click at [294, 205] on div "Preview" at bounding box center [540, 243] width 747 height 260
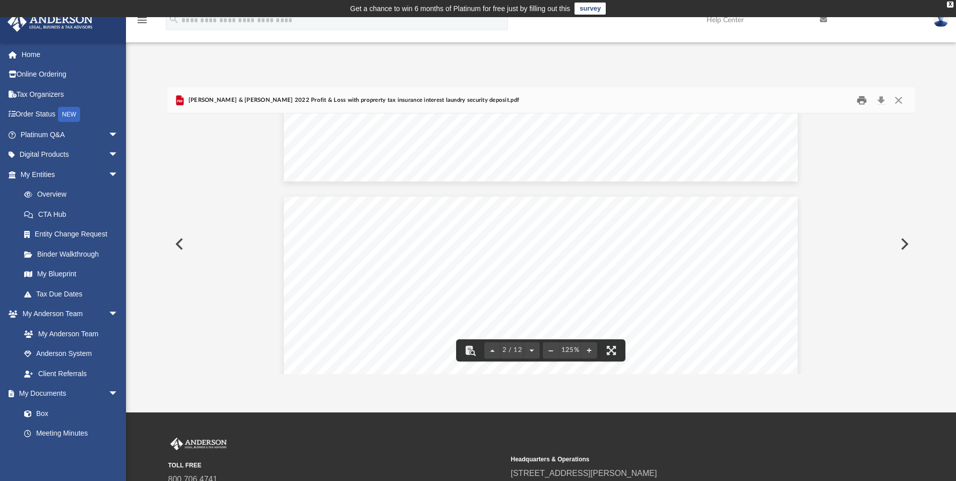
click at [859, 101] on button "Print" at bounding box center [862, 100] width 20 height 16
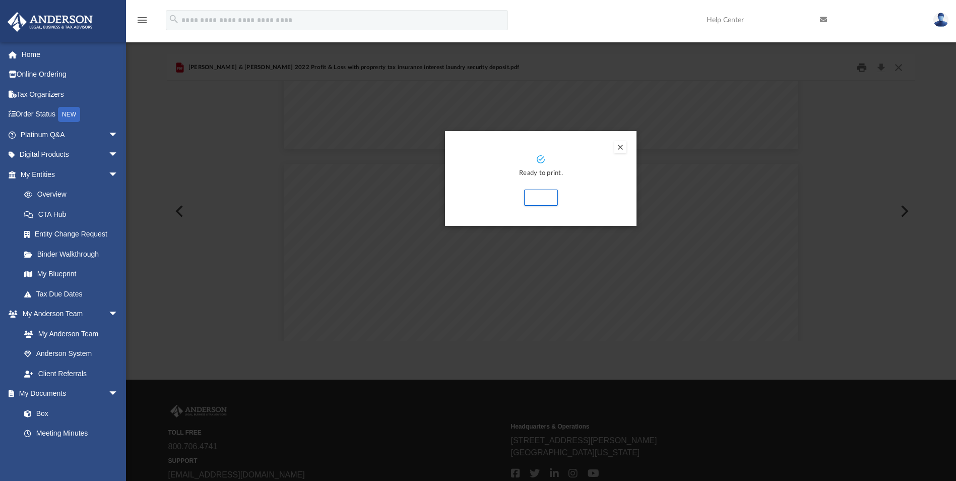
scroll to position [50, 0]
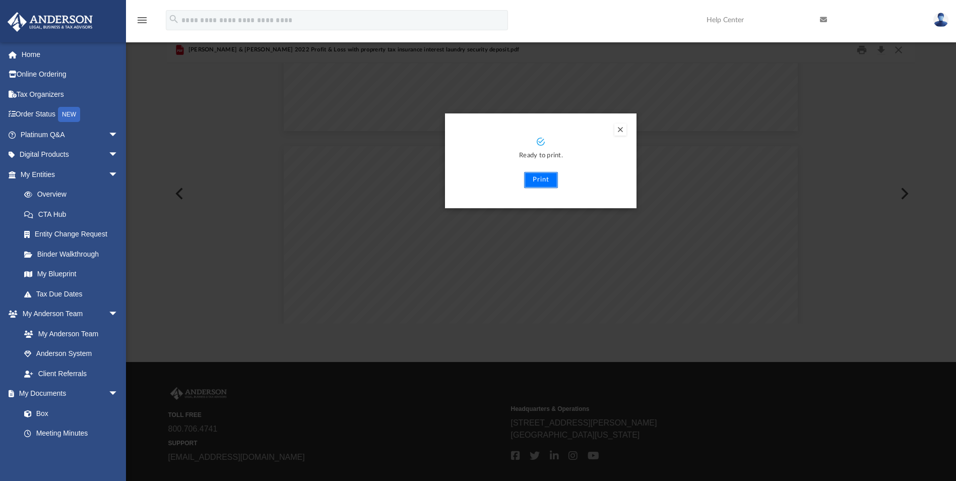
click at [543, 175] on button "Print" at bounding box center [541, 180] width 34 height 16
